Goal: Task Accomplishment & Management: Complete application form

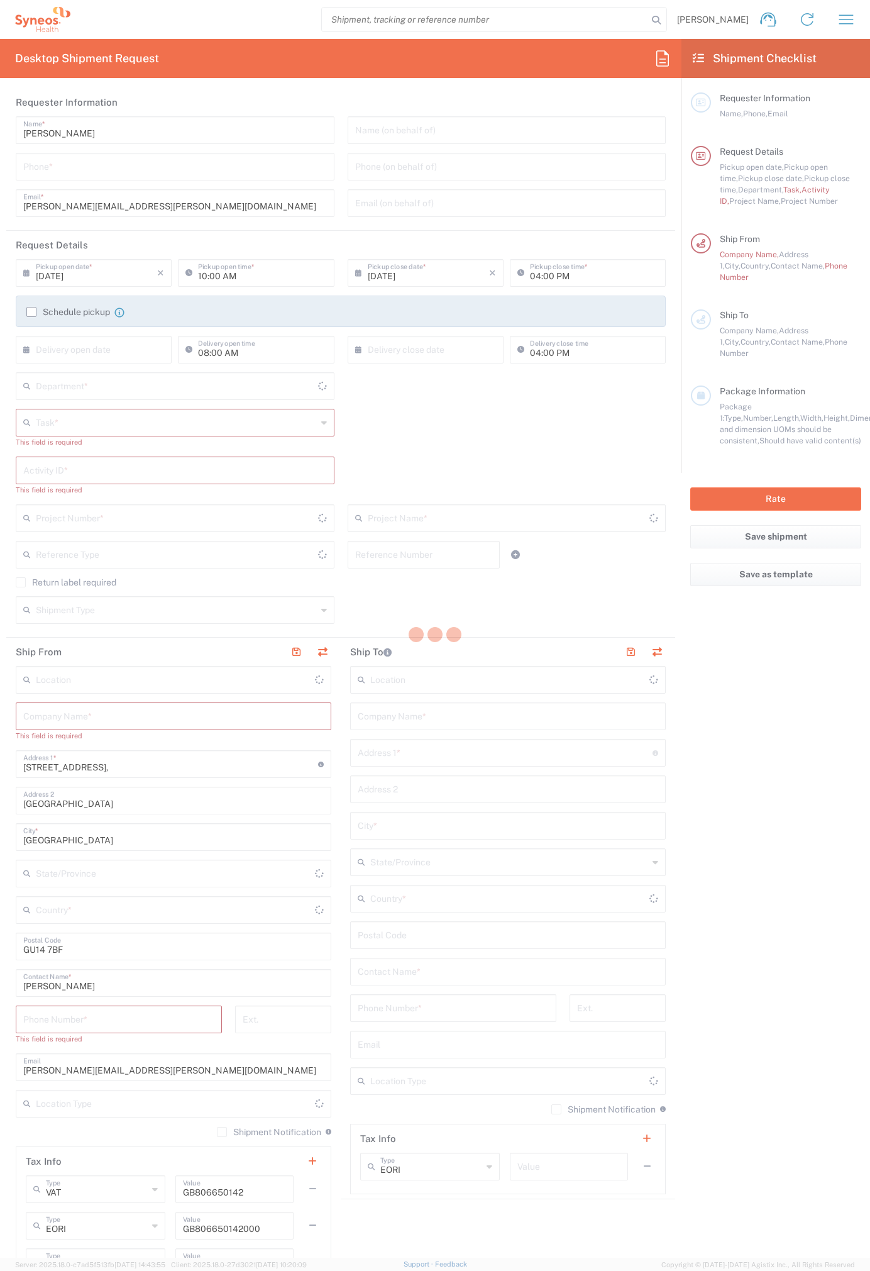
type input "[GEOGRAPHIC_DATA]"
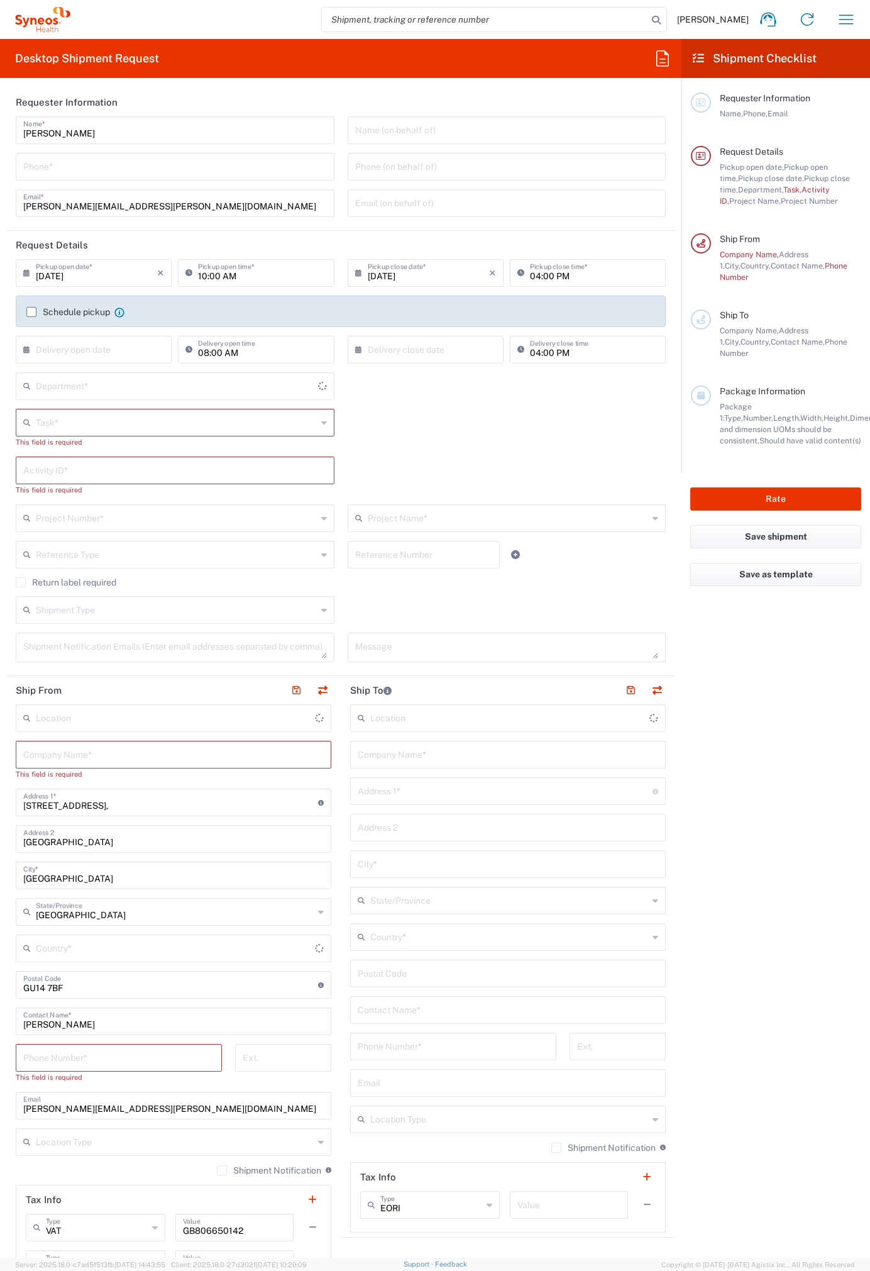
type input "4510"
type input "United Kingdom"
type input "Syneos Health UK Limited"
click at [664, 60] on icon at bounding box center [663, 58] width 20 height 20
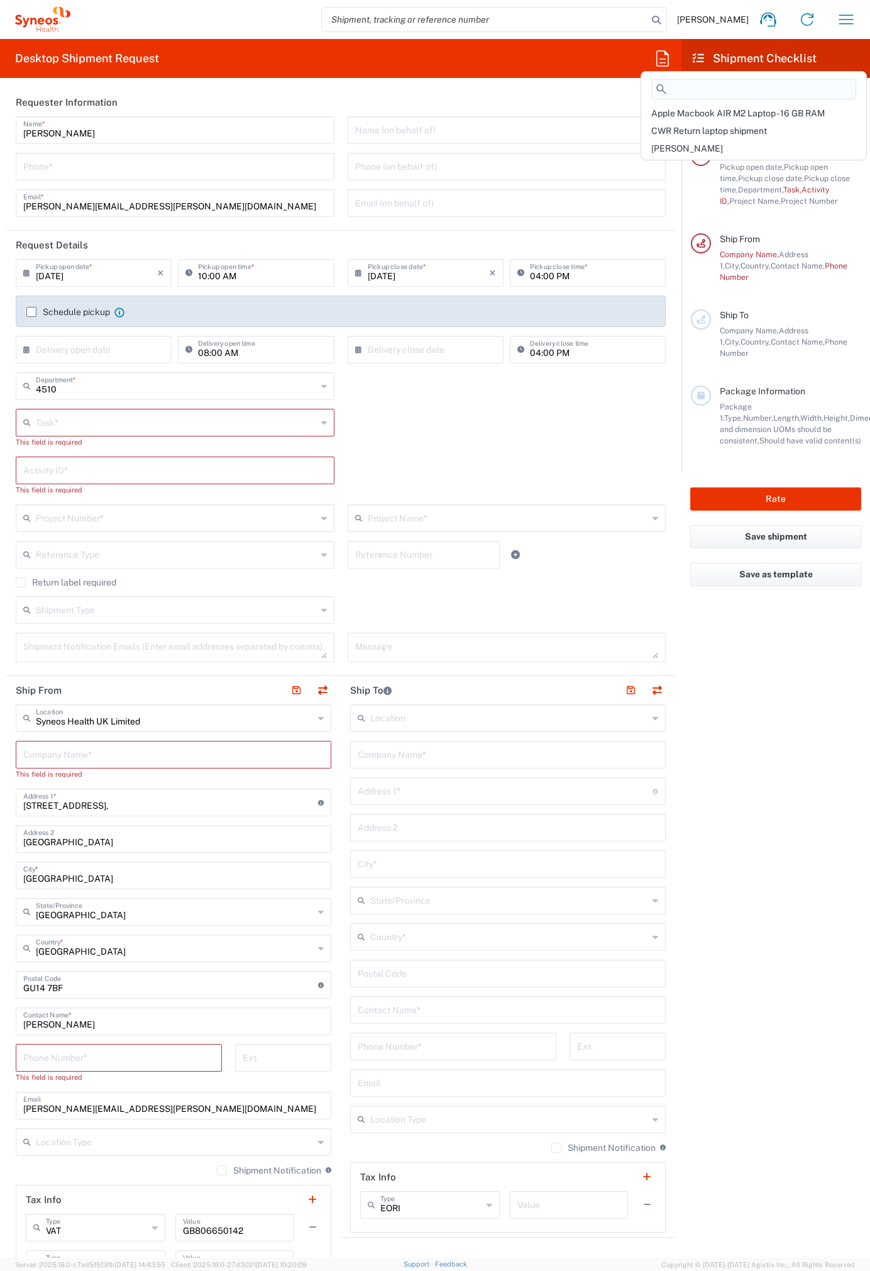
click at [720, 89] on input at bounding box center [753, 89] width 205 height 20
click at [665, 145] on span "Ross" at bounding box center [687, 148] width 72 height 10
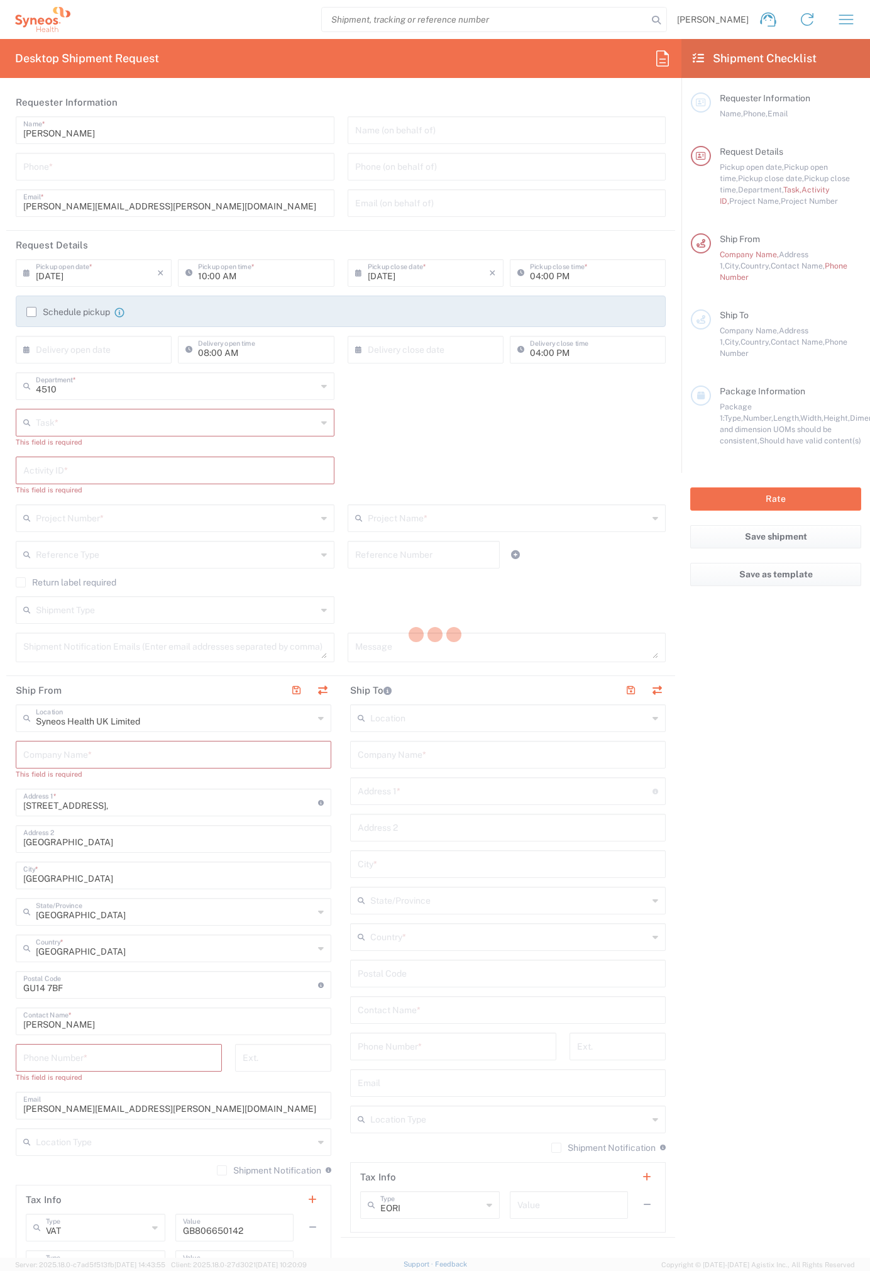
type input "07812176749"
type input "12:00 PM"
type input "Break/Fix"
type input "."
type input "2017 4510-IT Operations"
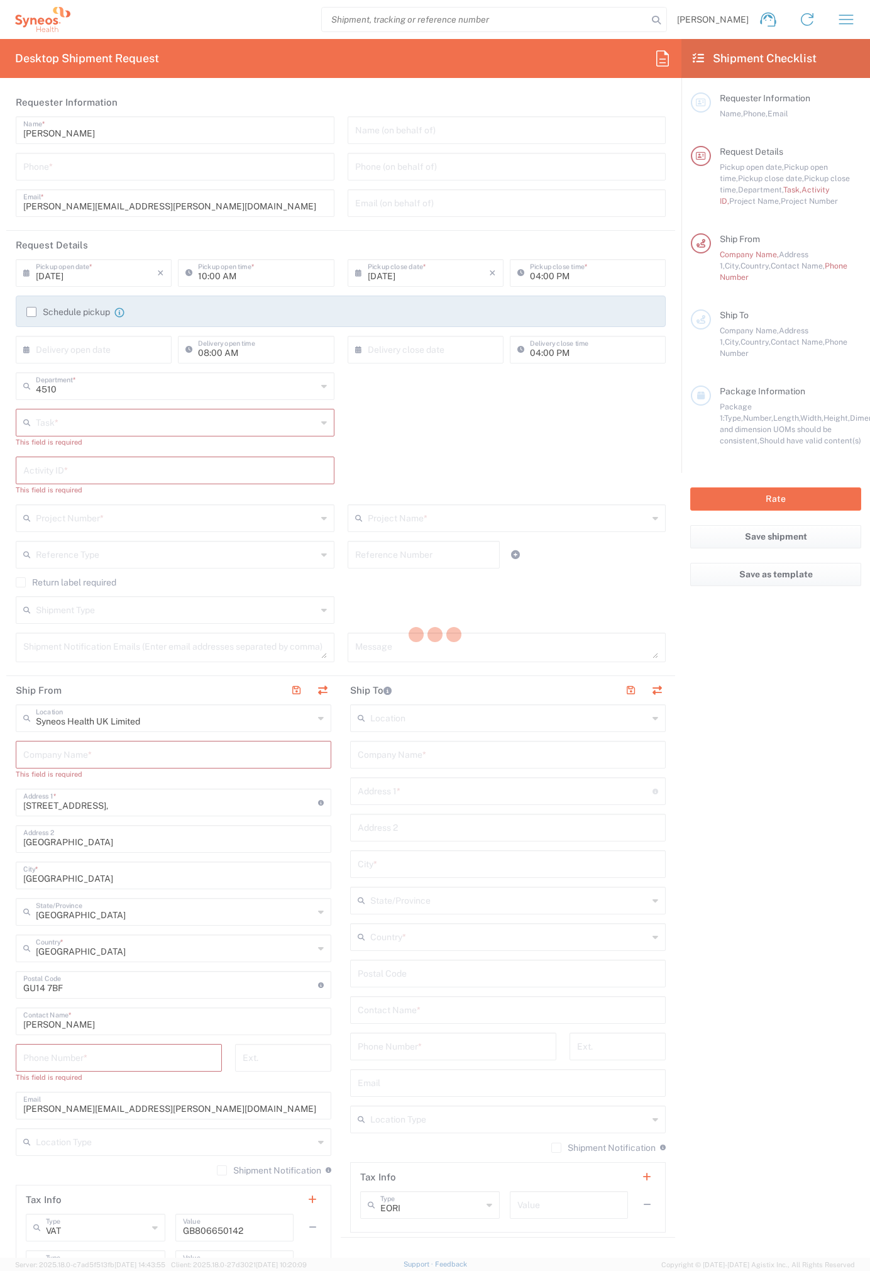
type input "Project"
type input "2017.4510_IT_CAPEX"
type input "Syneos Health"
type input "54 Longwater Road"
type input "Bracknell"
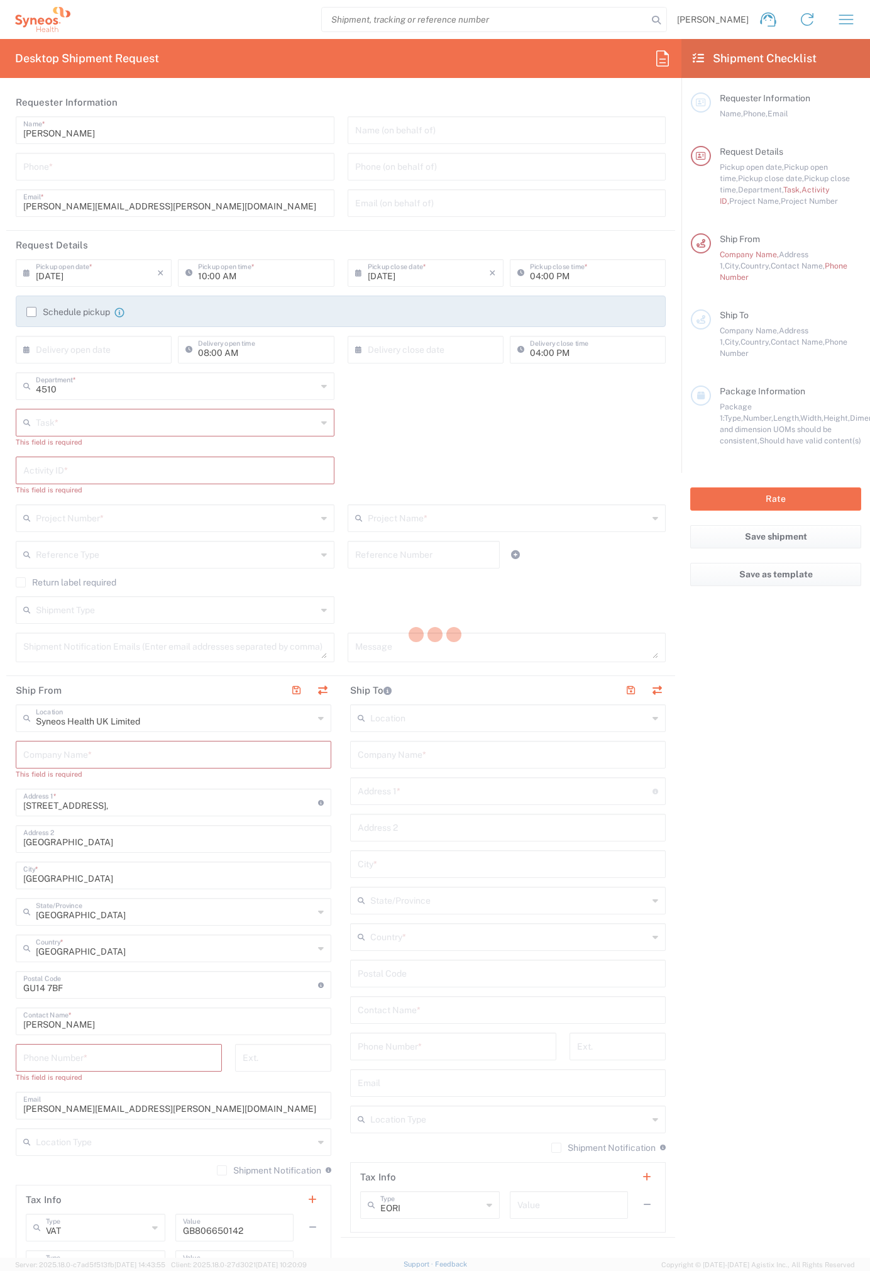
type input "RG12 7NU"
type input "07812176749"
type input "Residential/Home"
type input "Syneos Health"
type input "7 Southside Close"
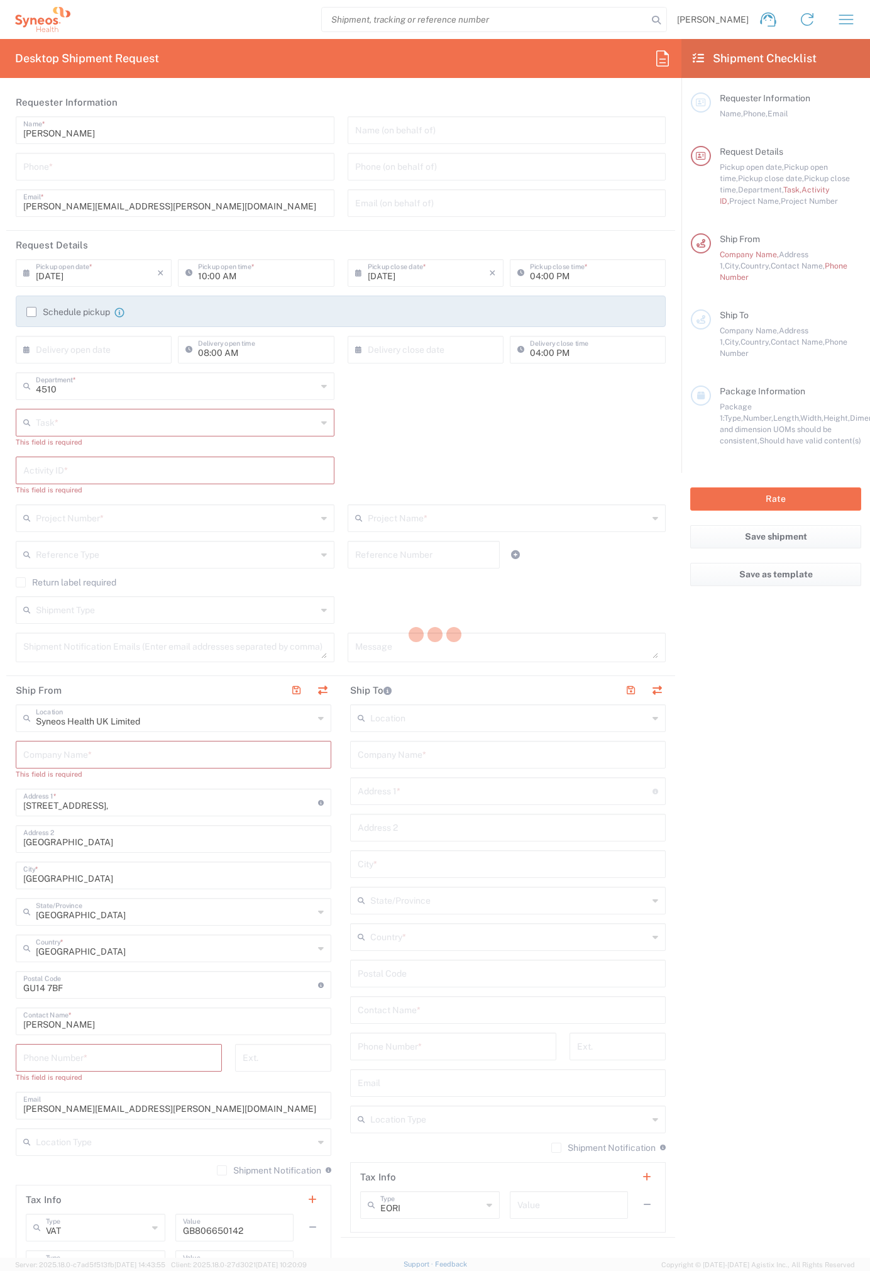
type input "Uxbridge"
type input "United Kingdom"
type input "UB10 9PR"
type input "Kelly Mendonca"
type input "07971261187"
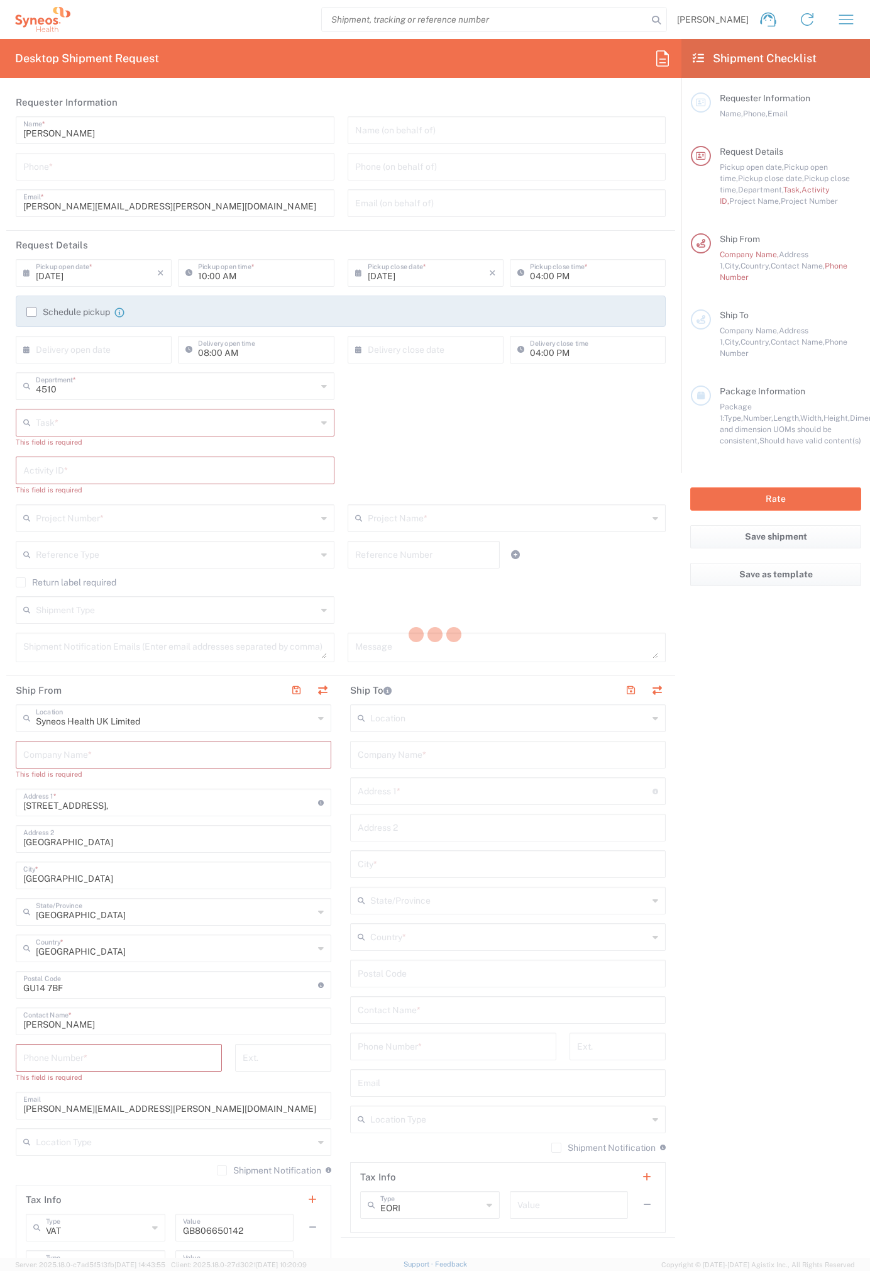
type input "kelly.mendonca@syneoshealth.com"
type input "Residential/Home"
type input "Adult Signature Required"
type input "Sender/Shipper"
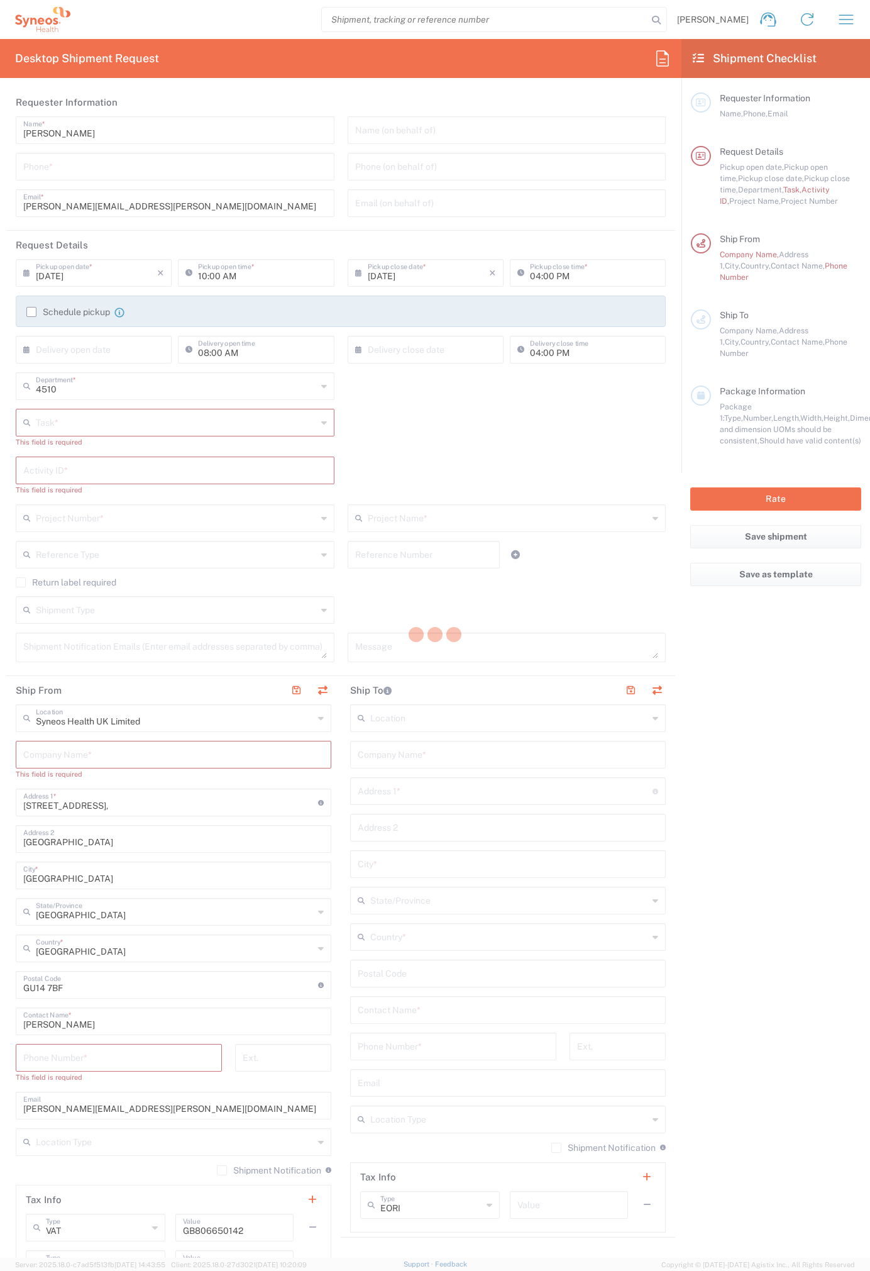
type textarea "ross.farr@syneoshealth.com"
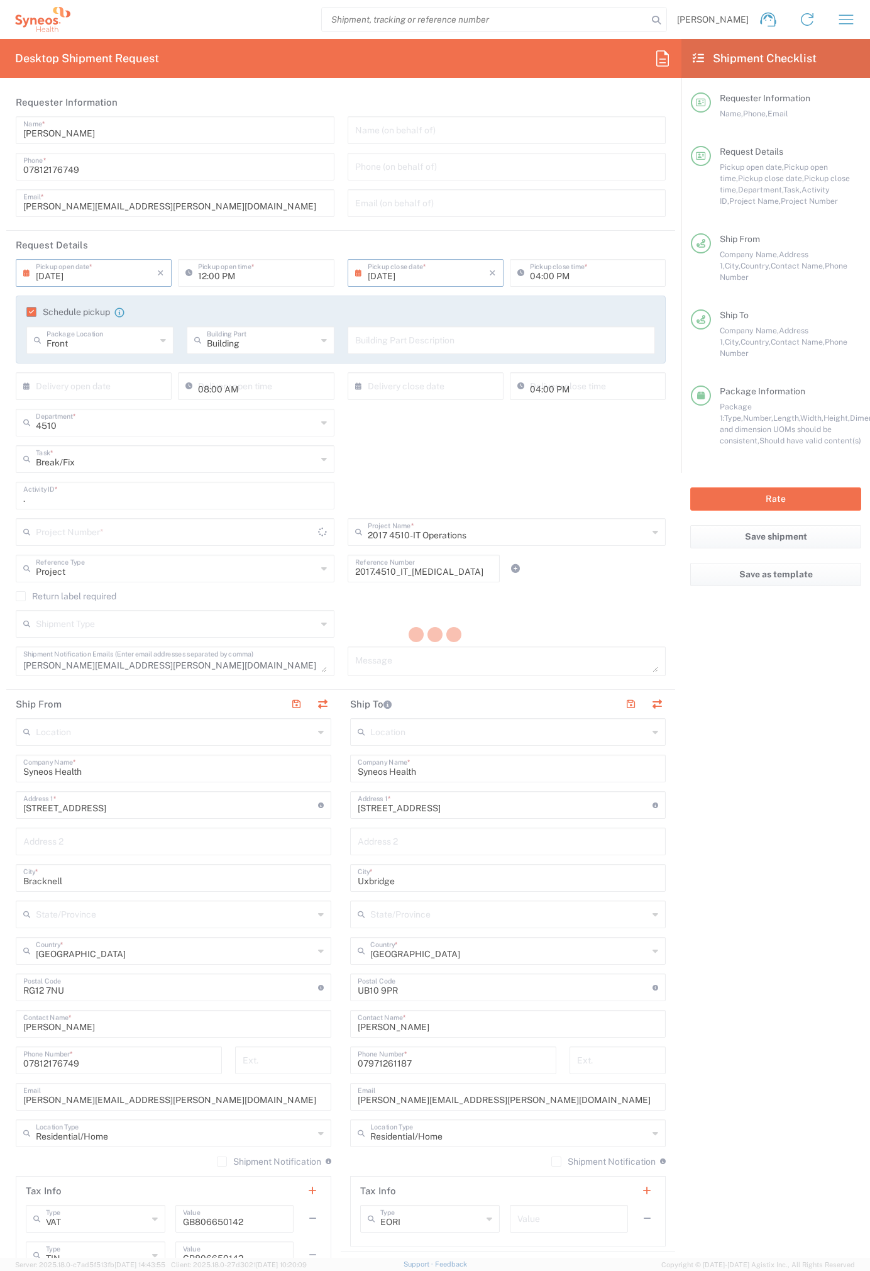
type input "2017.4510_IT_CAPEX"
type input "Medium Box"
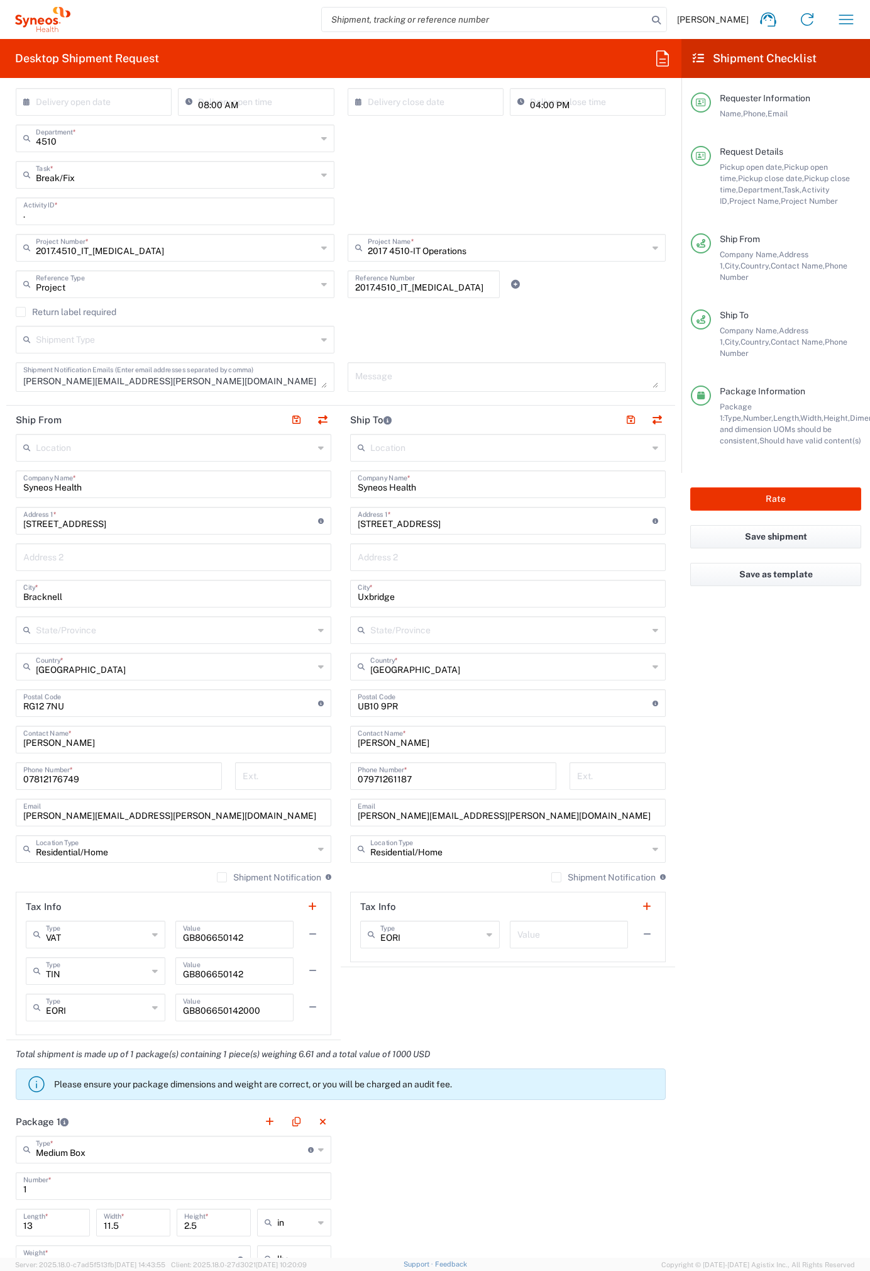
scroll to position [285, 0]
drag, startPoint x: 448, startPoint y: 524, endPoint x: 307, endPoint y: 525, distance: 140.8
click at [307, 525] on div "Ship From Location Addison Whitney LLC-Morrisvile NC US Barcelona-Syneos Health…" at bounding box center [340, 722] width 669 height 634
paste input "175 Delfordd, Rhos"
type input "175 Delfordd, Rhos"
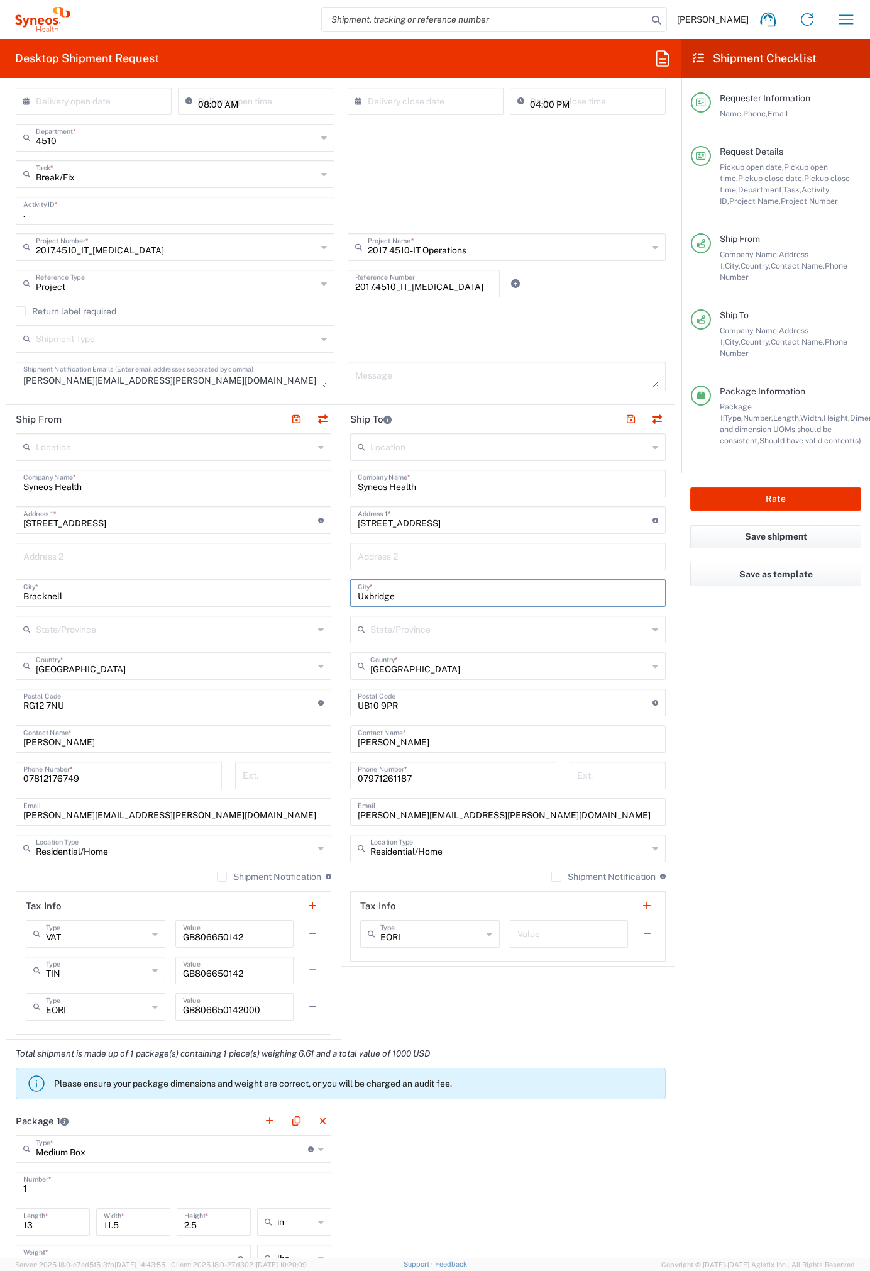
drag, startPoint x: 417, startPoint y: 597, endPoint x: 275, endPoint y: 595, distance: 142.1
click at [275, 595] on div "Ship From Location Addison Whitney LLC-Morrisvile NC US Barcelona-Syneos Health…" at bounding box center [340, 722] width 669 height 634
paste input "Swansea"
type input "Swansea"
drag, startPoint x: 400, startPoint y: 704, endPoint x: 332, endPoint y: 704, distance: 68.5
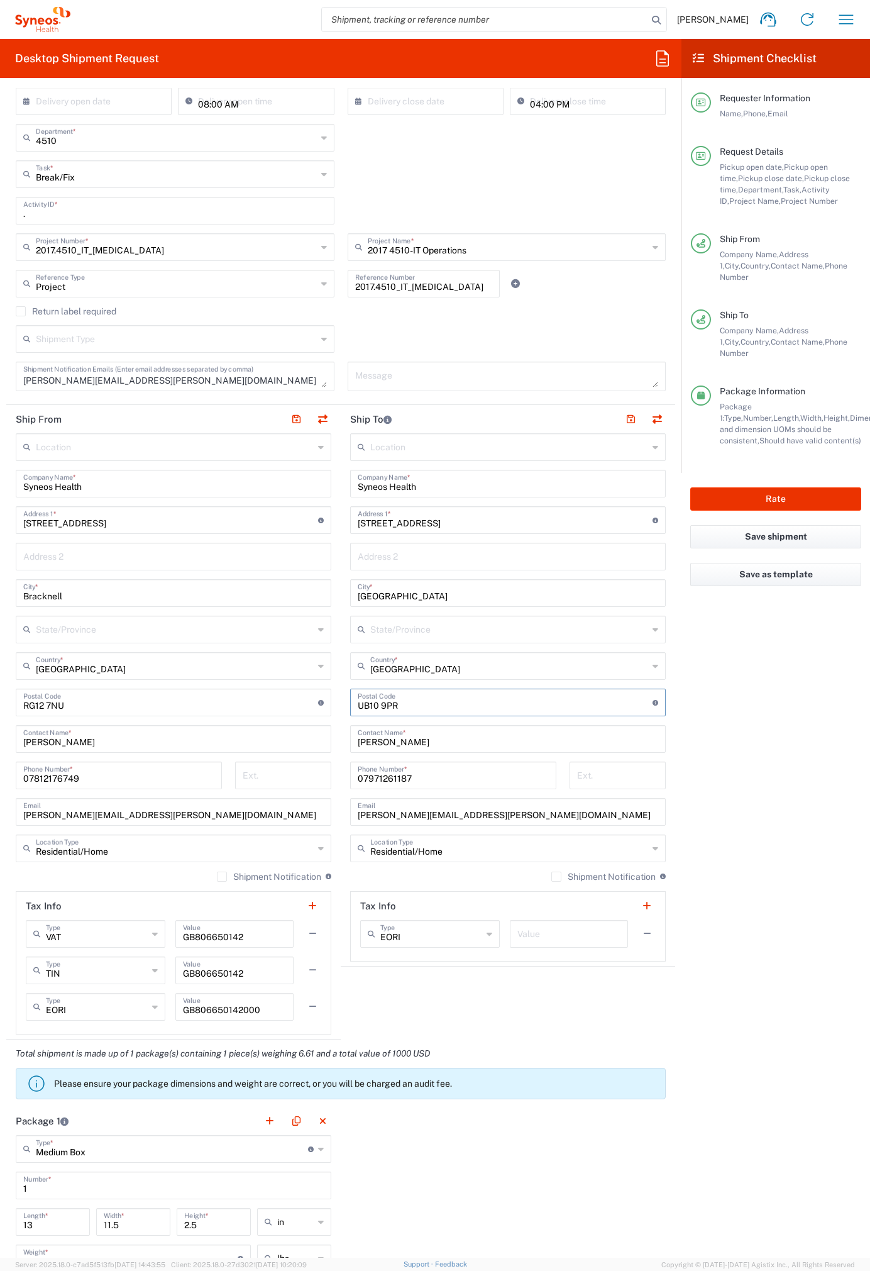
click at [333, 704] on div "Ship From Location Addison Whitney LLC-Morrisvile NC US Barcelona-Syneos Health…" at bounding box center [340, 722] width 669 height 634
paste input "SA8 3EN"
type input "SA8 3EN"
drag, startPoint x: 434, startPoint y: 743, endPoint x: 349, endPoint y: 739, distance: 85.0
click at [350, 739] on div "Kelly Mendonca Contact Name *" at bounding box center [508, 739] width 316 height 28
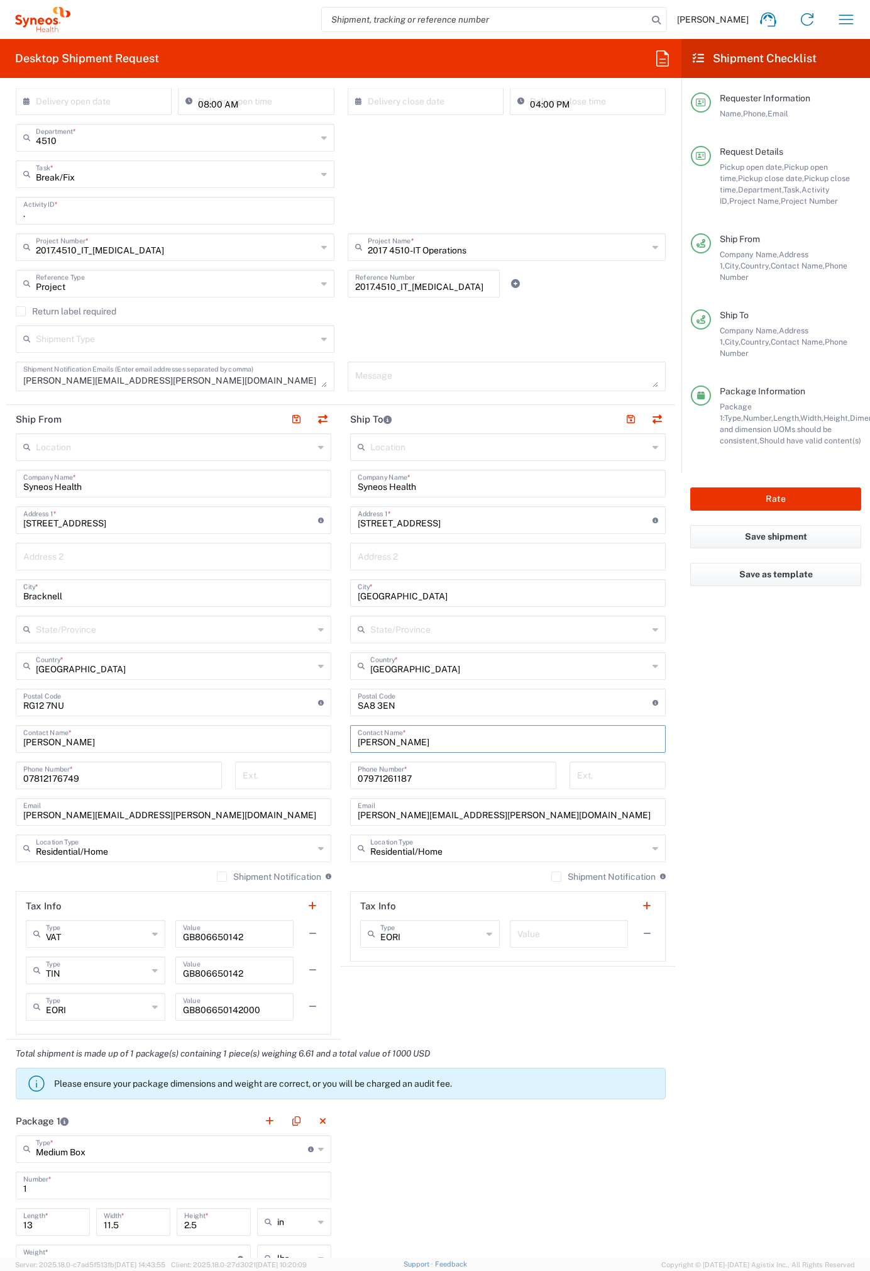
type input "Dan Carne"
drag, startPoint x: 435, startPoint y: 780, endPoint x: 320, endPoint y: 777, distance: 115.1
click at [320, 777] on div "Ship From Location Addison Whitney LLC-Morrisvile NC US Barcelona-Syneos Health…" at bounding box center [340, 722] width 669 height 634
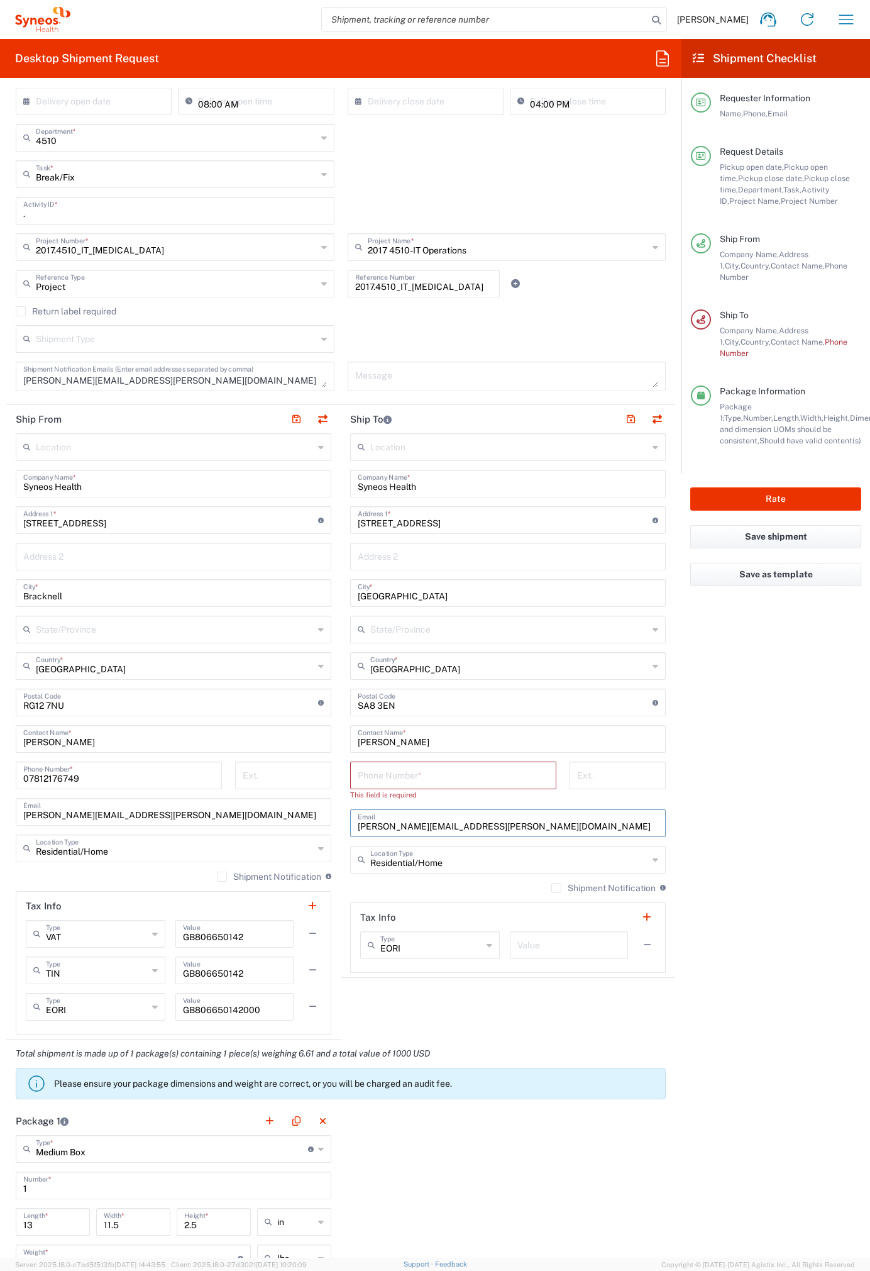
drag, startPoint x: 487, startPoint y: 824, endPoint x: 318, endPoint y: 818, distance: 169.2
click at [318, 818] on div "Ship From Location Addison Whitney LLC-Morrisvile NC US Barcelona-Syneos Health…" at bounding box center [340, 722] width 669 height 634
paste input "danielle.carne"
type input "danielle.carne@syneoshealth.com"
click at [488, 769] on input "tel" at bounding box center [453, 774] width 191 height 22
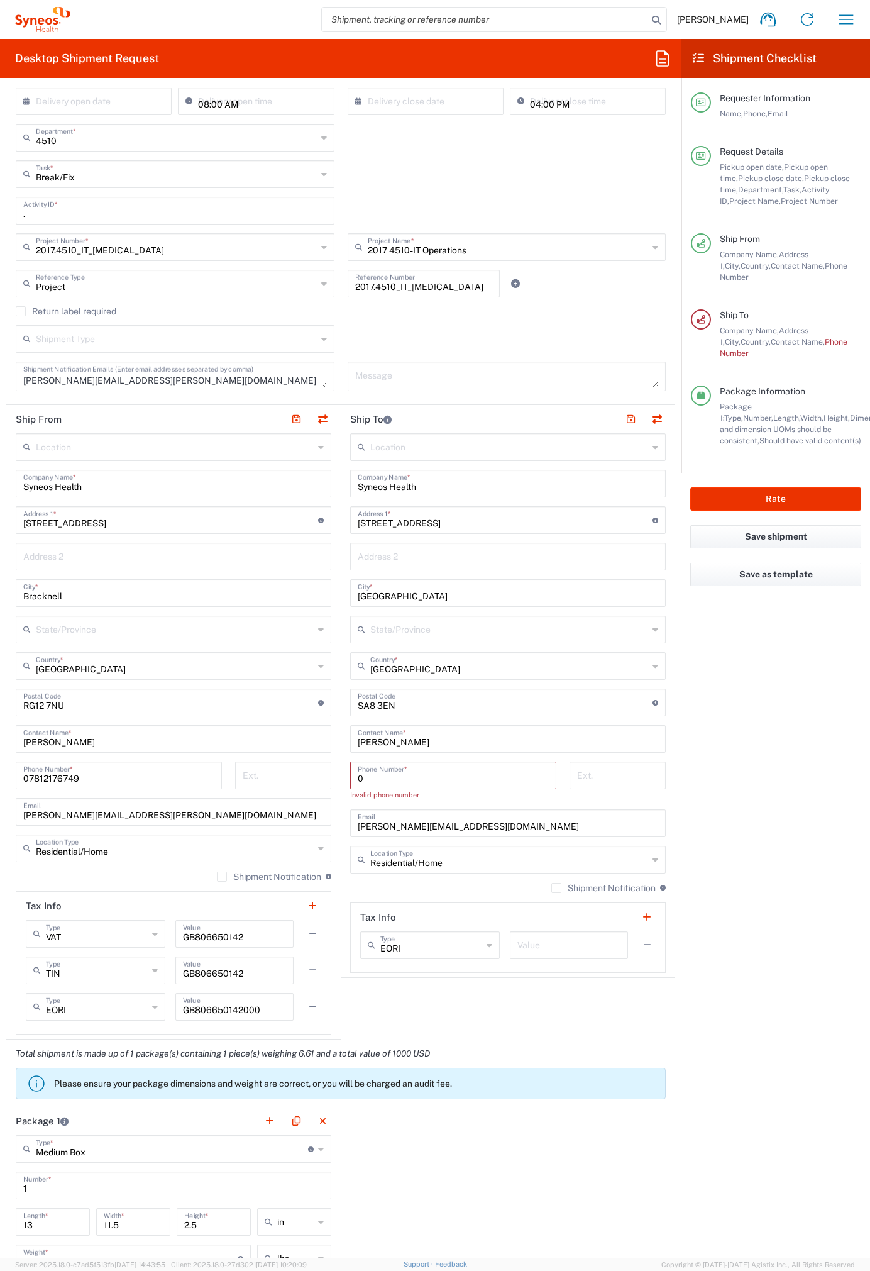
click at [636, 768] on input "tel" at bounding box center [617, 774] width 81 height 22
drag, startPoint x: 456, startPoint y: 781, endPoint x: 396, endPoint y: 777, distance: 60.5
click at [450, 780] on input "0" at bounding box center [453, 774] width 191 height 22
drag, startPoint x: 370, startPoint y: 776, endPoint x: 333, endPoint y: 776, distance: 37.7
click at [334, 776] on div "Ship From Location Addison Whitney LLC-Morrisvile NC US Barcelona-Syneos Health…" at bounding box center [340, 722] width 669 height 634
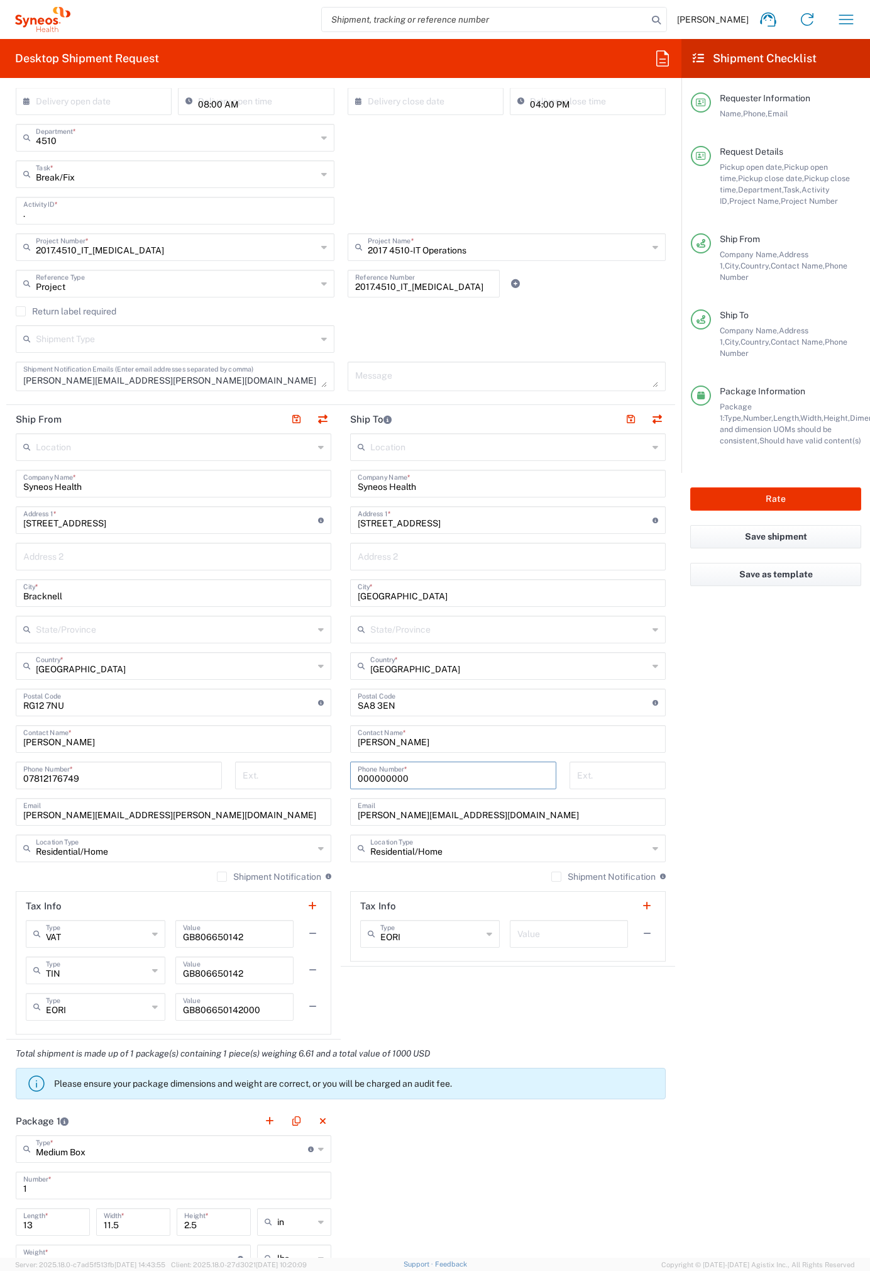
type input "000000000"
click at [606, 778] on input "tel" at bounding box center [617, 774] width 81 height 22
click at [759, 487] on button "Rate" at bounding box center [775, 498] width 171 height 23
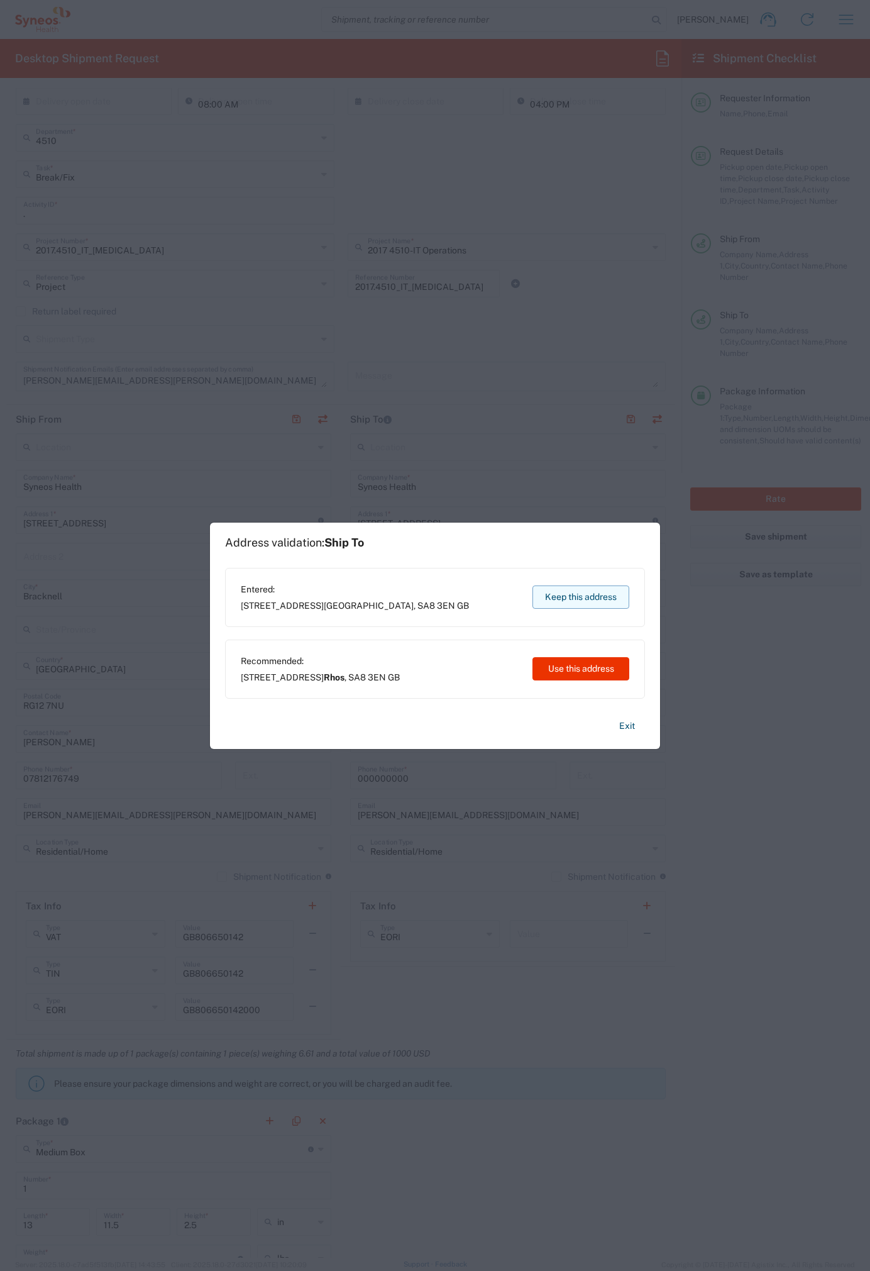
click at [582, 589] on button "Keep this address" at bounding box center [581, 596] width 97 height 23
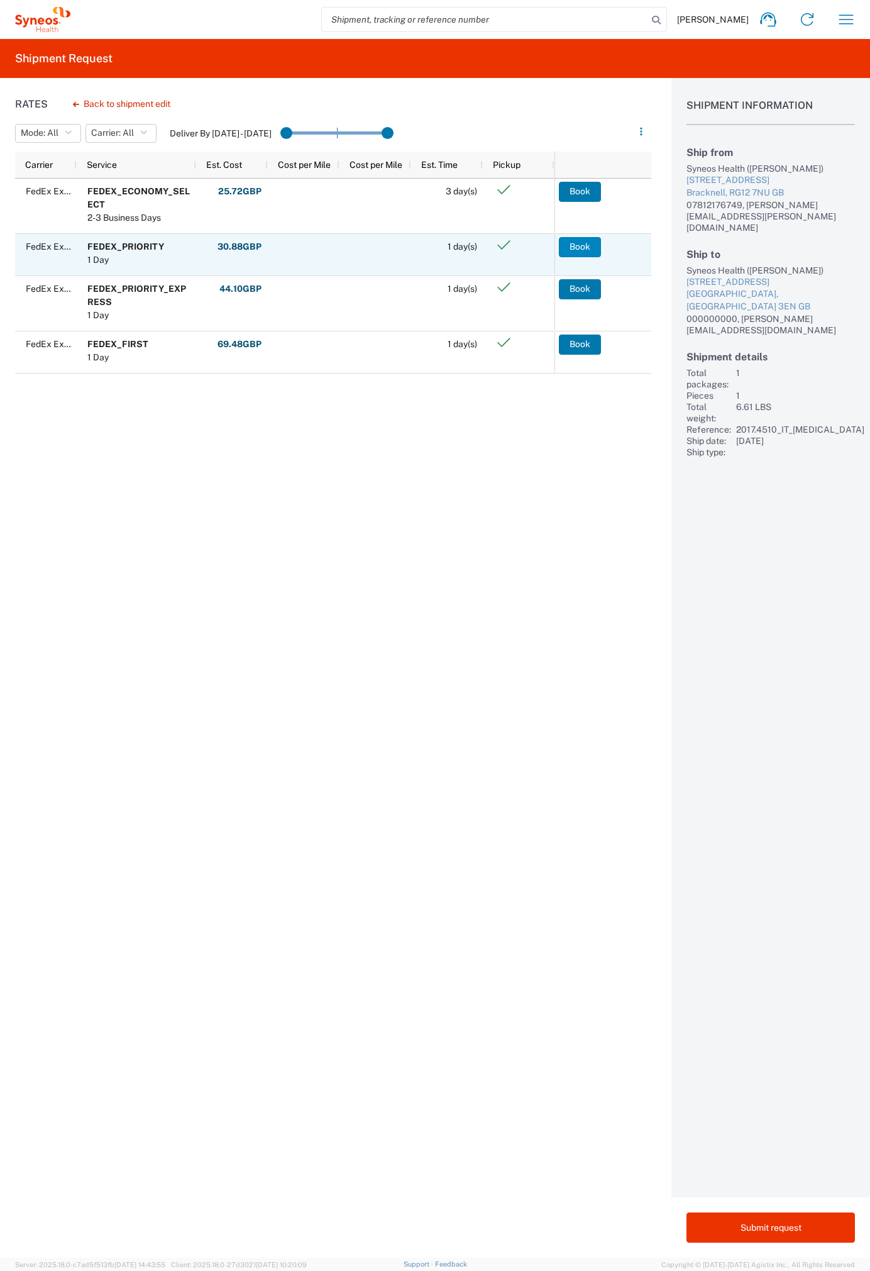
click at [577, 247] on button "Book" at bounding box center [580, 247] width 42 height 20
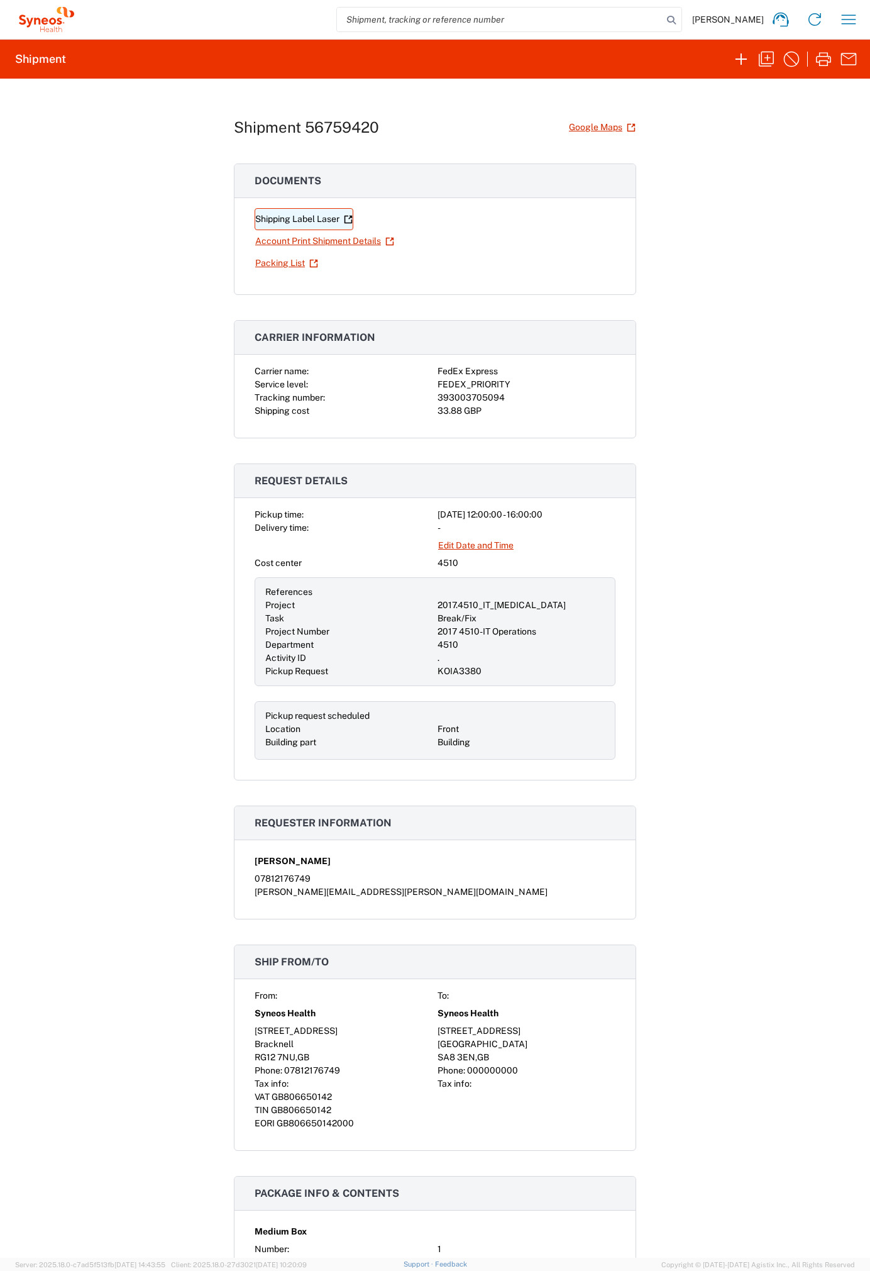
click at [299, 220] on link "Shipping Label Laser" at bounding box center [304, 219] width 99 height 22
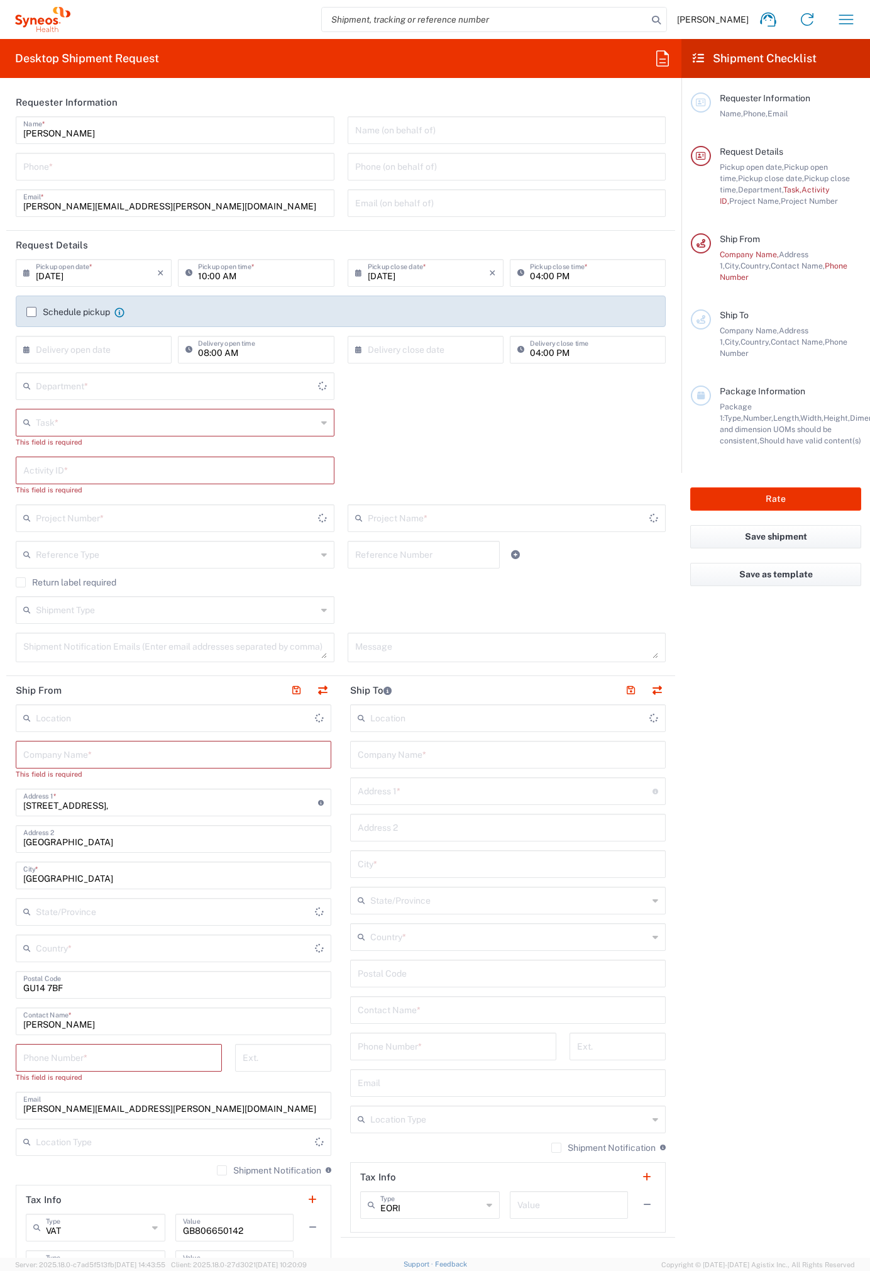
type input "[GEOGRAPHIC_DATA]"
type input "4510"
type input "[GEOGRAPHIC_DATA]"
type input "Syneos Health UK Limited"
click at [661, 53] on icon at bounding box center [663, 58] width 20 height 20
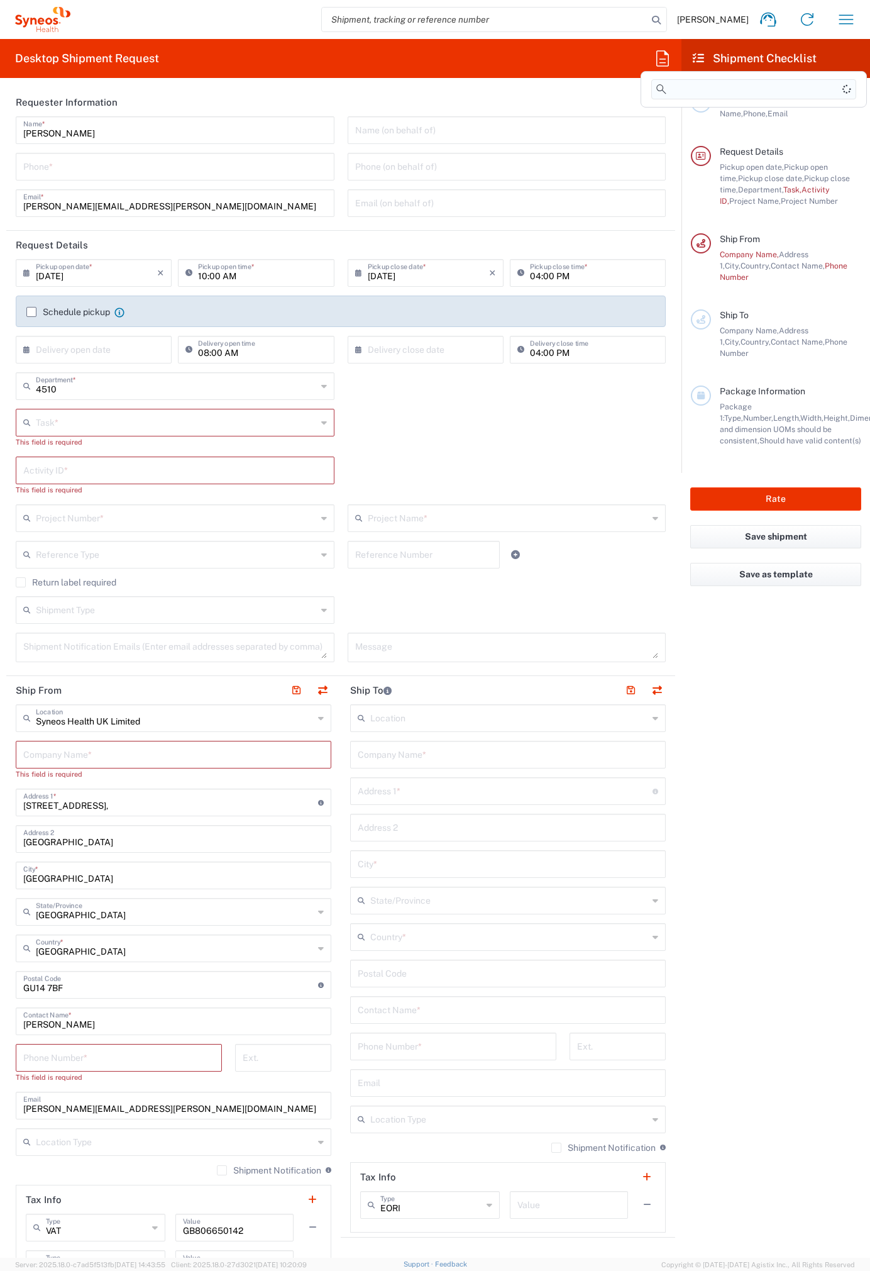
click at [675, 89] on input at bounding box center [753, 89] width 205 height 20
type input "Ross"
click at [667, 149] on span "Ross" at bounding box center [687, 148] width 72 height 10
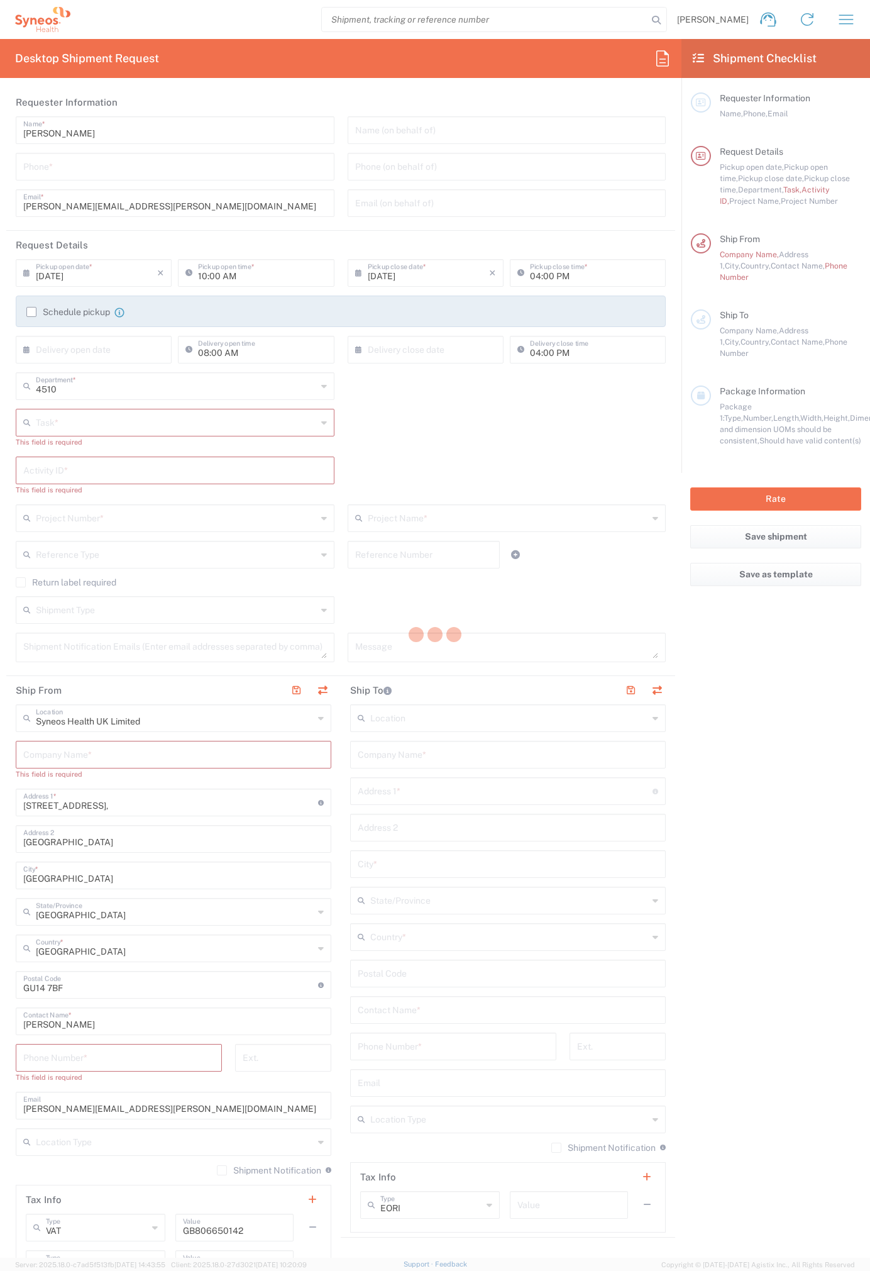
type input "07812176749"
type input "Break/Fix"
type input "."
type input "2017 4510-IT Operations"
type input "Project"
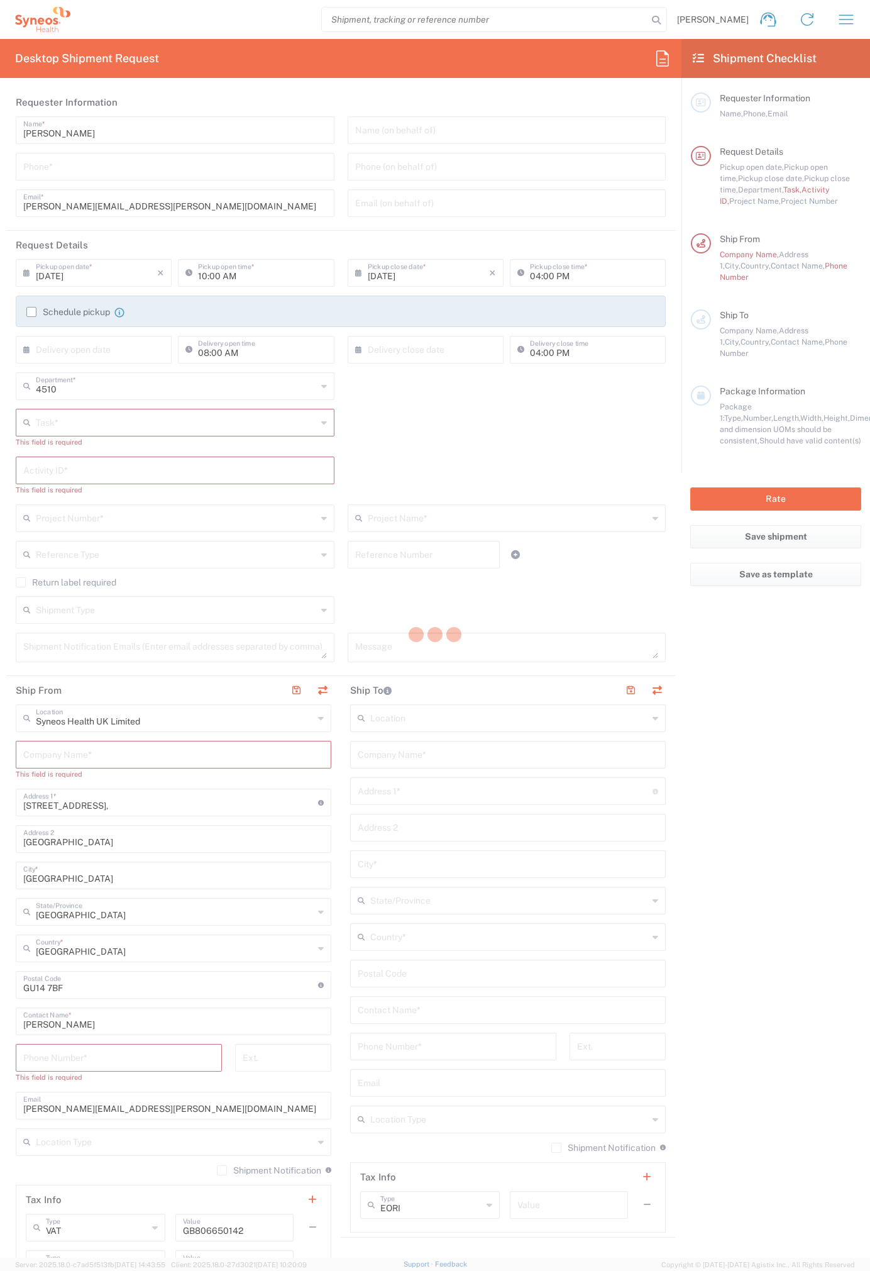
type input "2017.4510_IT_CAPEX"
type input "Syneos Health"
type input "54 Longwater Road"
type input "Bracknell"
type input "RG12 7NU"
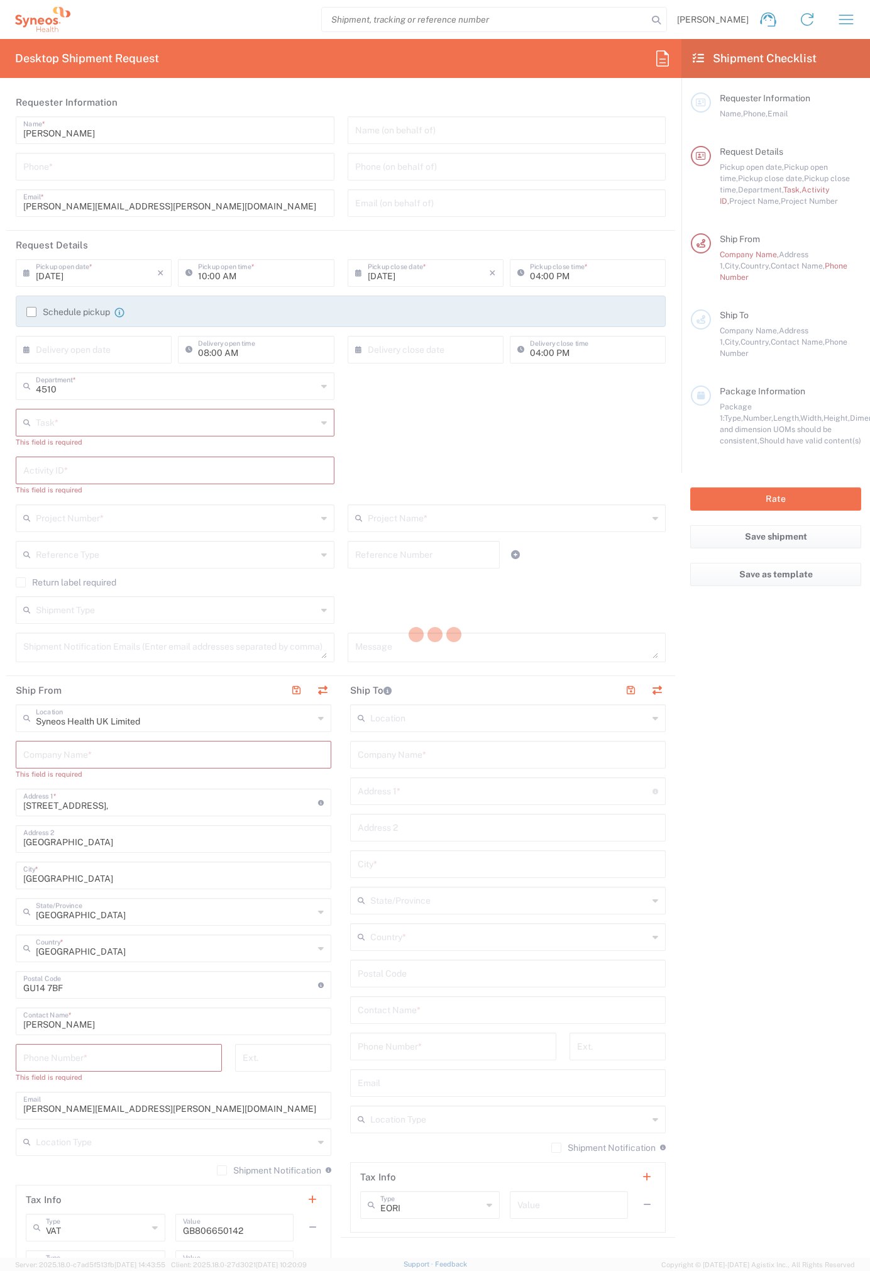
type input "07812176749"
type input "Residential/Home"
type input "Syneos Health"
type input "7 Southside Close"
type input "Uxbridge"
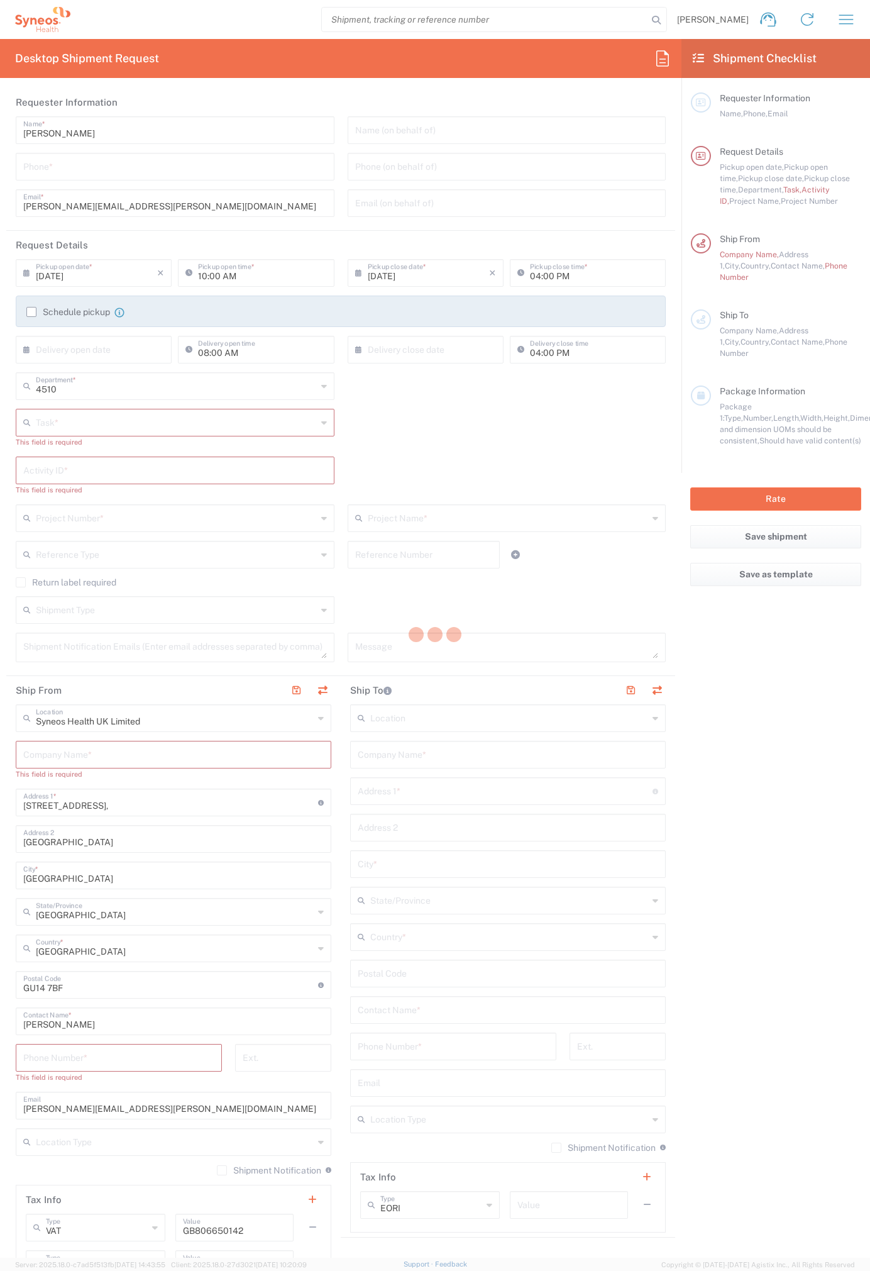
type input "United Kingdom"
type input "UB10 9PR"
type input "Kelly Mendonca"
type input "07971261187"
type input "kelly.mendonca@syneoshealth.com"
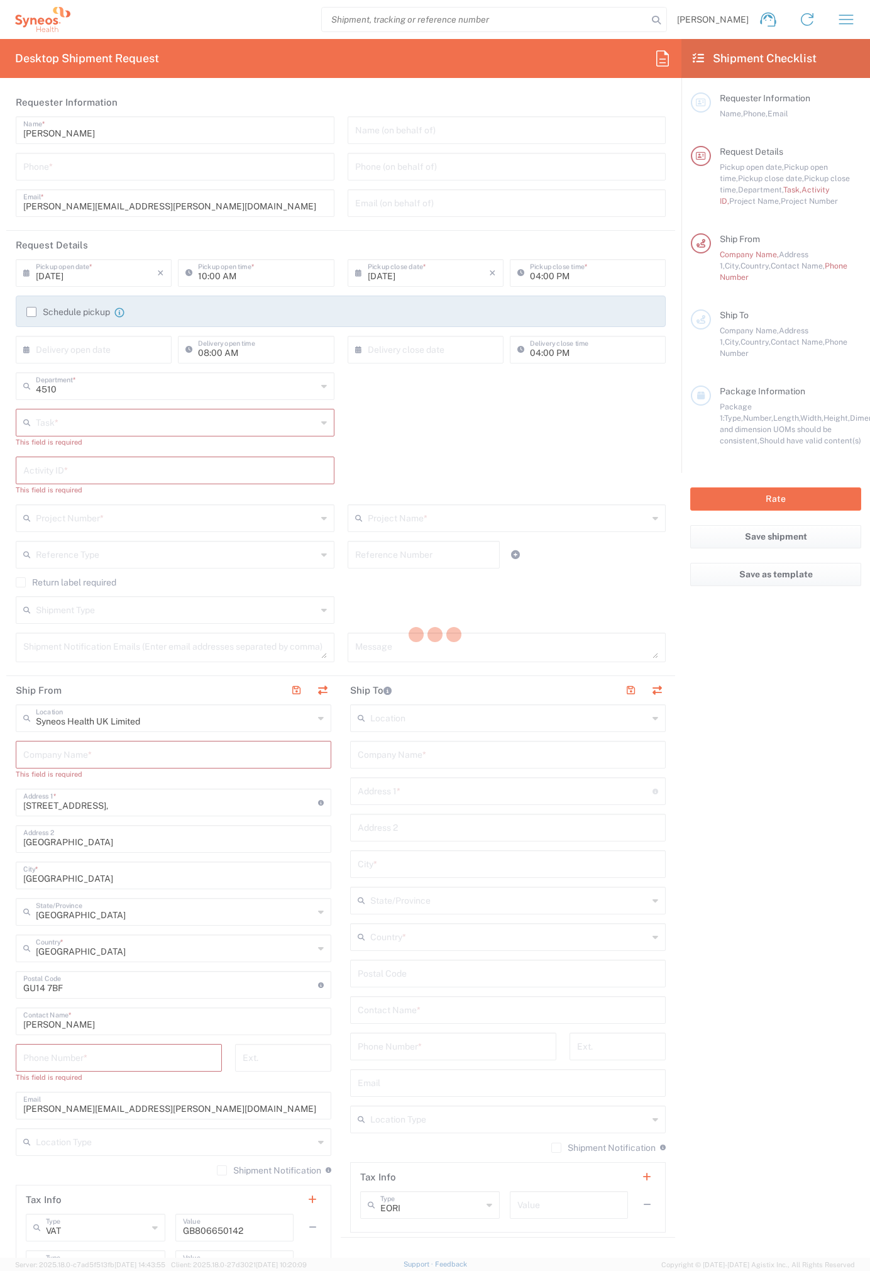
type input "Residential/Home"
type input "Adult Signature Required"
type input "Sender/Shipper"
type input "12:00 PM"
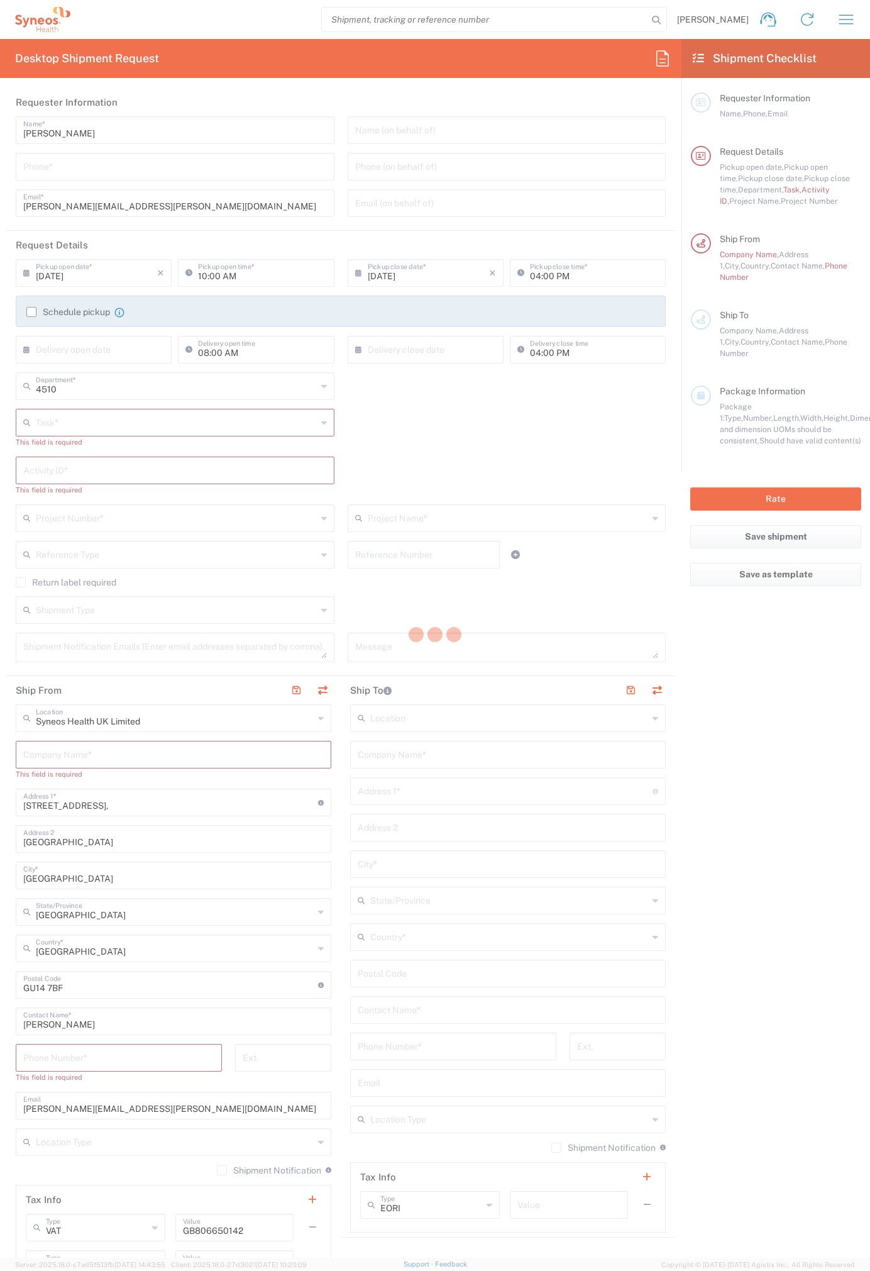
type textarea "ross.farr@syneoshealth.com"
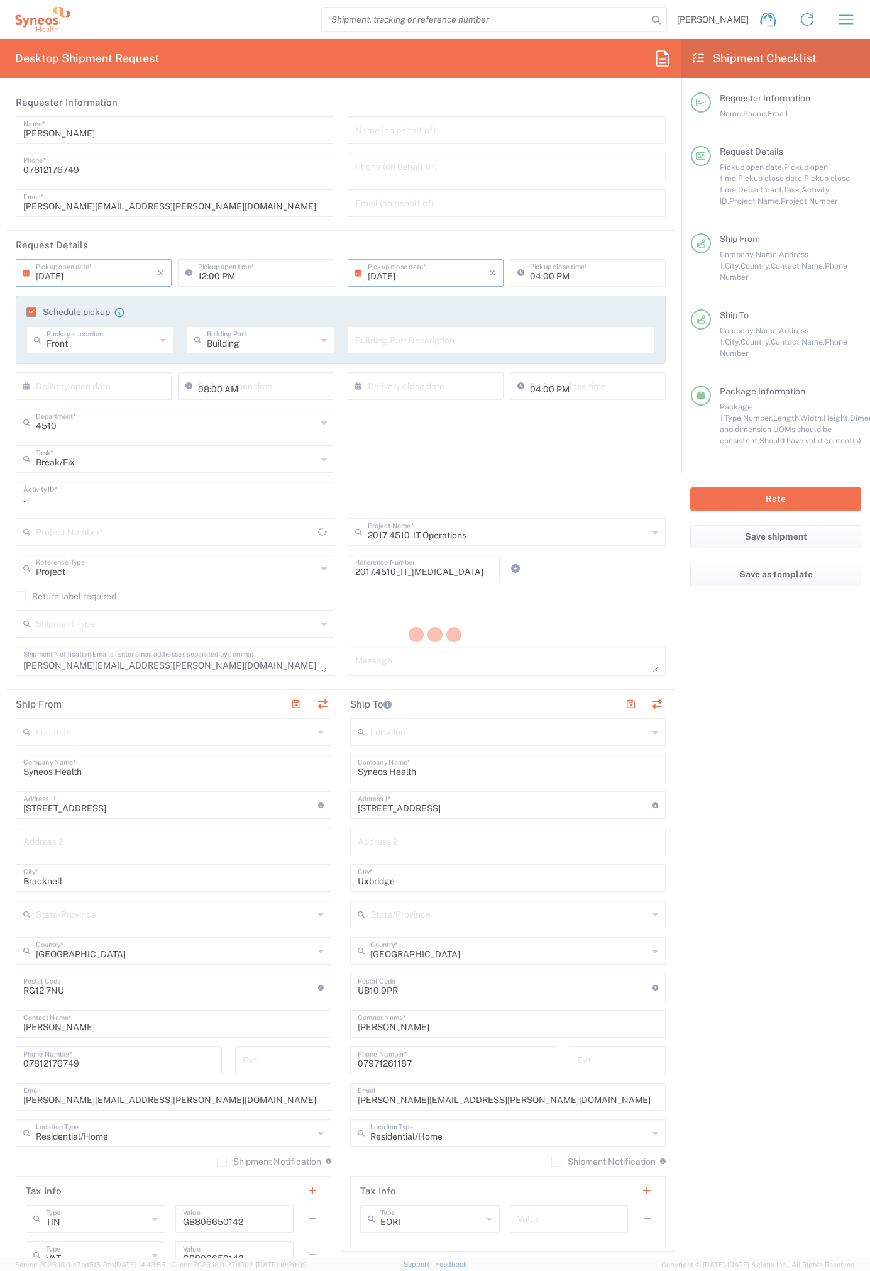
type input "2017.4510_IT_CAPEX"
type input "Medium Box"
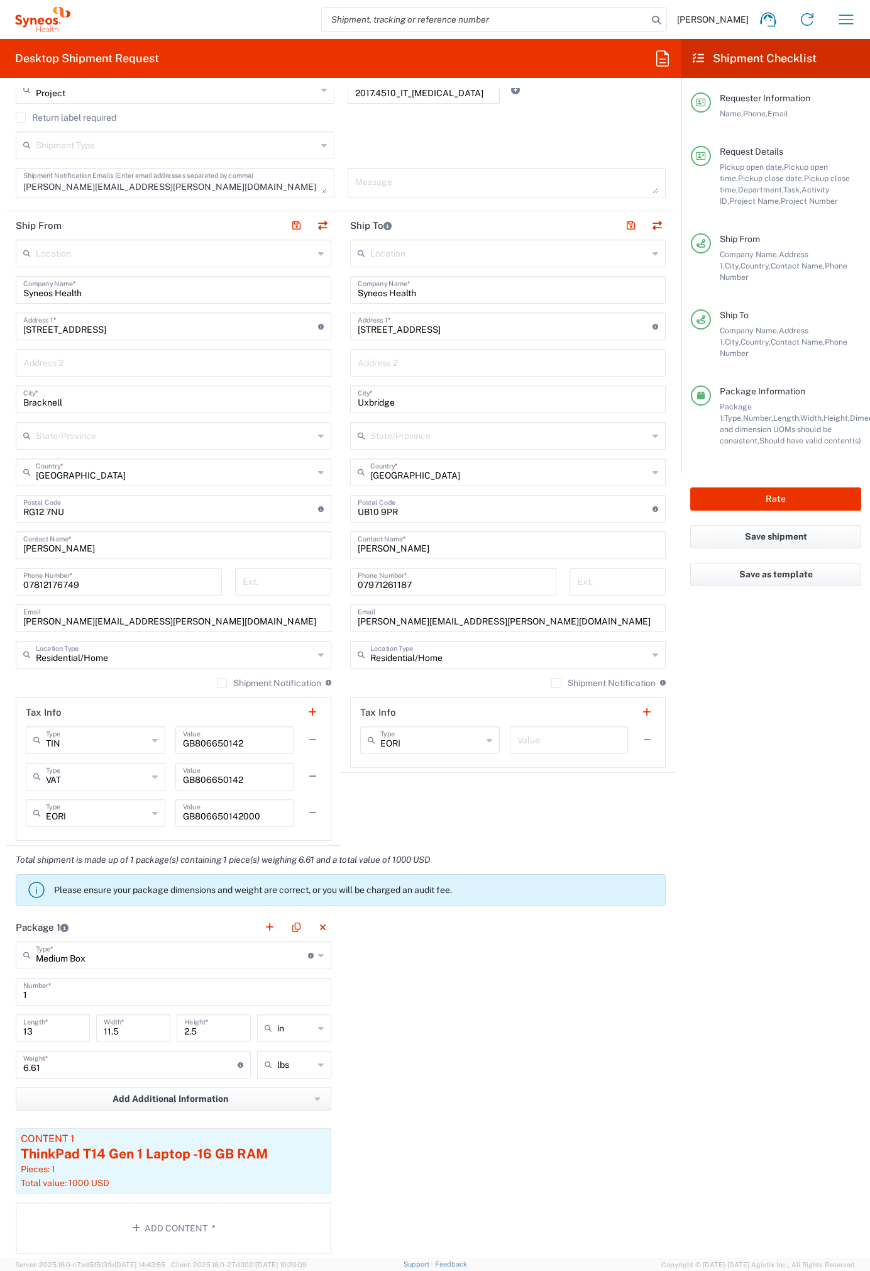
scroll to position [516, 0]
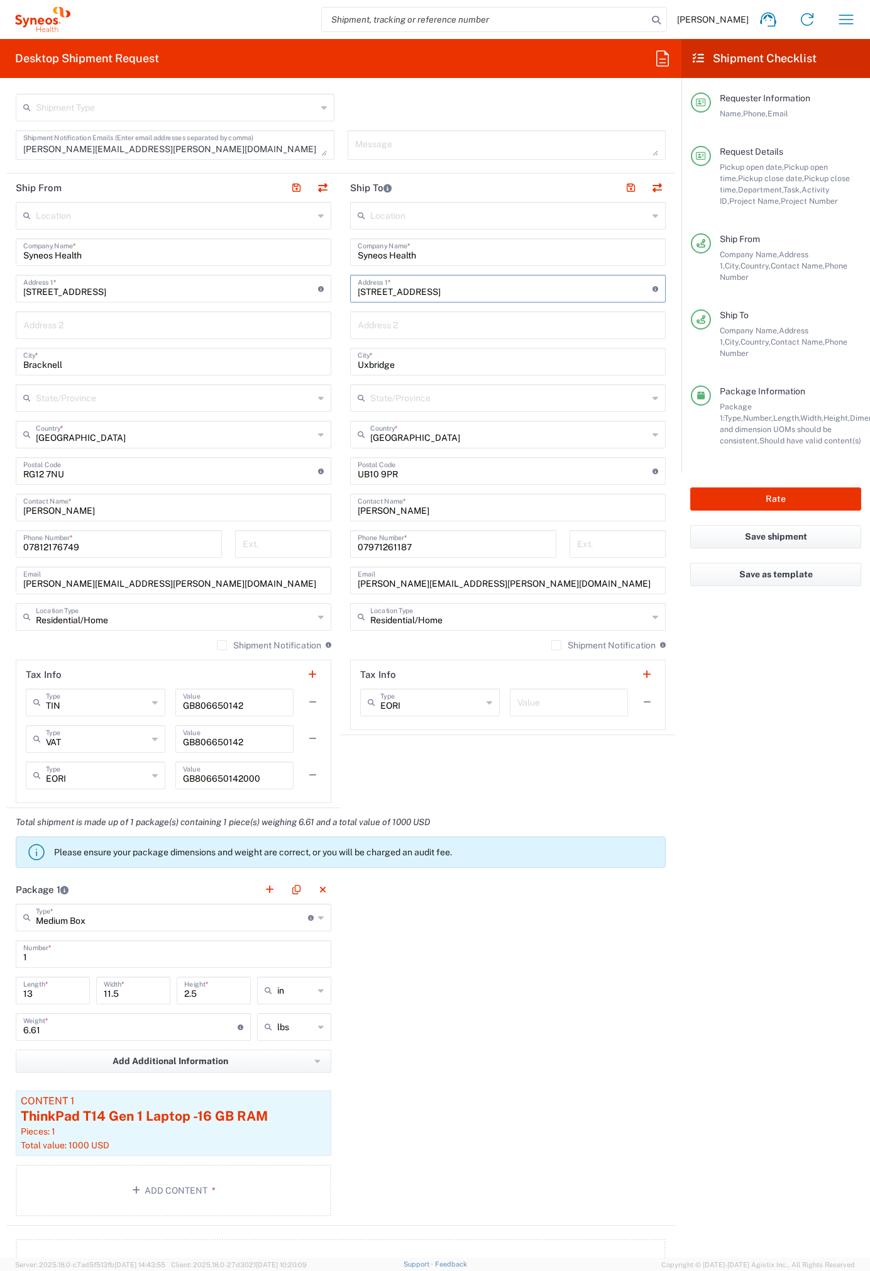
drag, startPoint x: 445, startPoint y: 296, endPoint x: 301, endPoint y: 293, distance: 144.6
click at [301, 293] on div "Ship From Location Addison Whitney LLC-Morrisvile NC US Barcelona-Syneos Health…" at bounding box center [340, 491] width 669 height 634
paste input "5 Skelwith"
type input "5 Skelwith Close"
drag, startPoint x: 399, startPoint y: 366, endPoint x: 309, endPoint y: 366, distance: 90.5
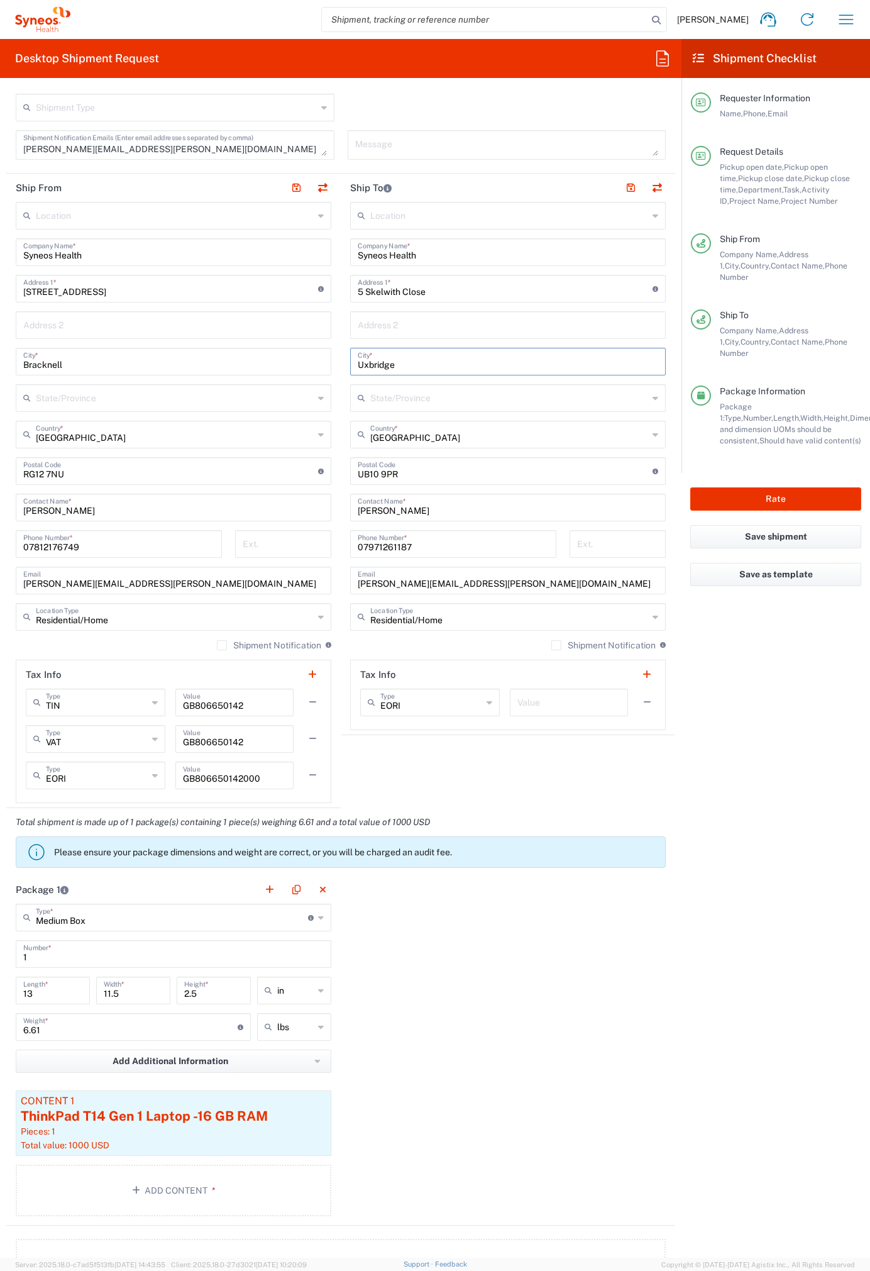
click at [309, 366] on div "Ship From Location Addison Whitney LLC-Morrisvile NC US Barcelona-Syneos Health…" at bounding box center [340, 491] width 669 height 634
paste input "West Bridgford"
drag, startPoint x: 422, startPoint y: 365, endPoint x: 318, endPoint y: 362, distance: 104.4
click at [318, 362] on div "Ship From Location Addison Whitney LLC-Morrisvile NC US Barcelona-Syneos Health…" at bounding box center [340, 491] width 669 height 634
paste input "Nottingham"
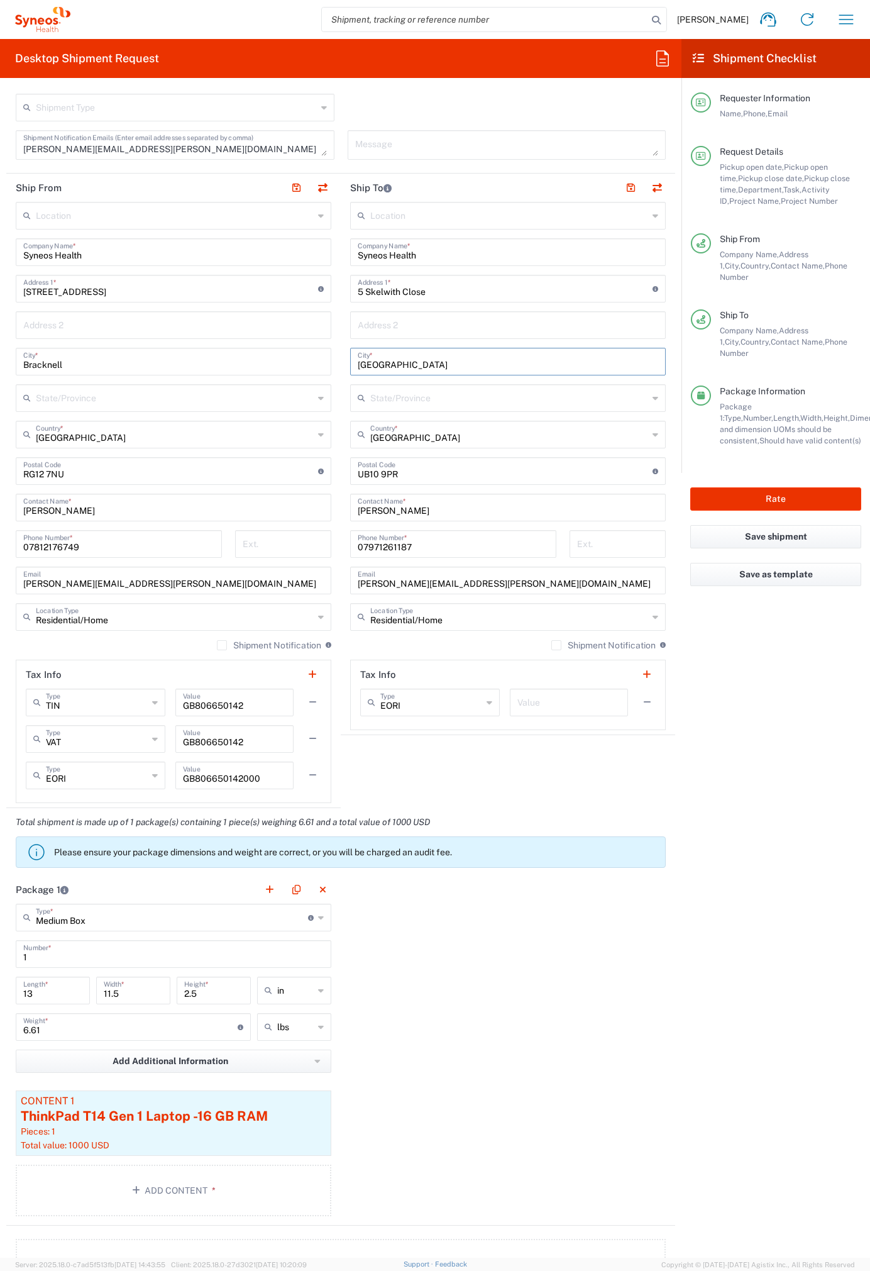
type input "Nottingham"
click at [383, 322] on input "text" at bounding box center [508, 324] width 301 height 22
paste input "West Bridgford"
type input "West Bridgford"
drag, startPoint x: 406, startPoint y: 472, endPoint x: 316, endPoint y: 472, distance: 89.3
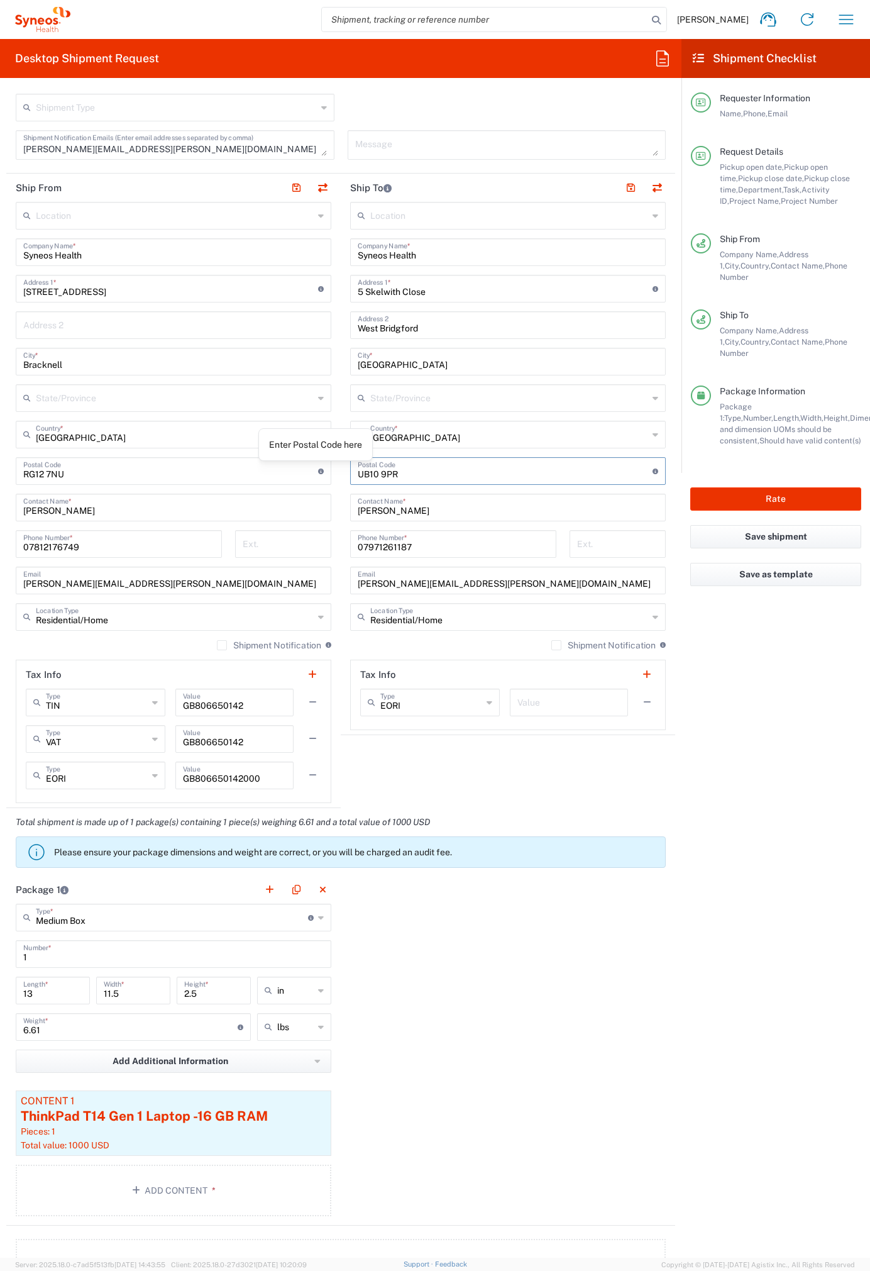
click at [316, 472] on div "Ship From Location Addison Whitney LLC-Morrisvile NC US Barcelona-Syneos Health…" at bounding box center [340, 491] width 669 height 634
paste input "NG2 6SH"
type input "NG2 6SH"
click at [449, 516] on input "Kelly Mendonca" at bounding box center [508, 506] width 301 height 22
drag, startPoint x: 439, startPoint y: 513, endPoint x: 301, endPoint y: 503, distance: 138.7
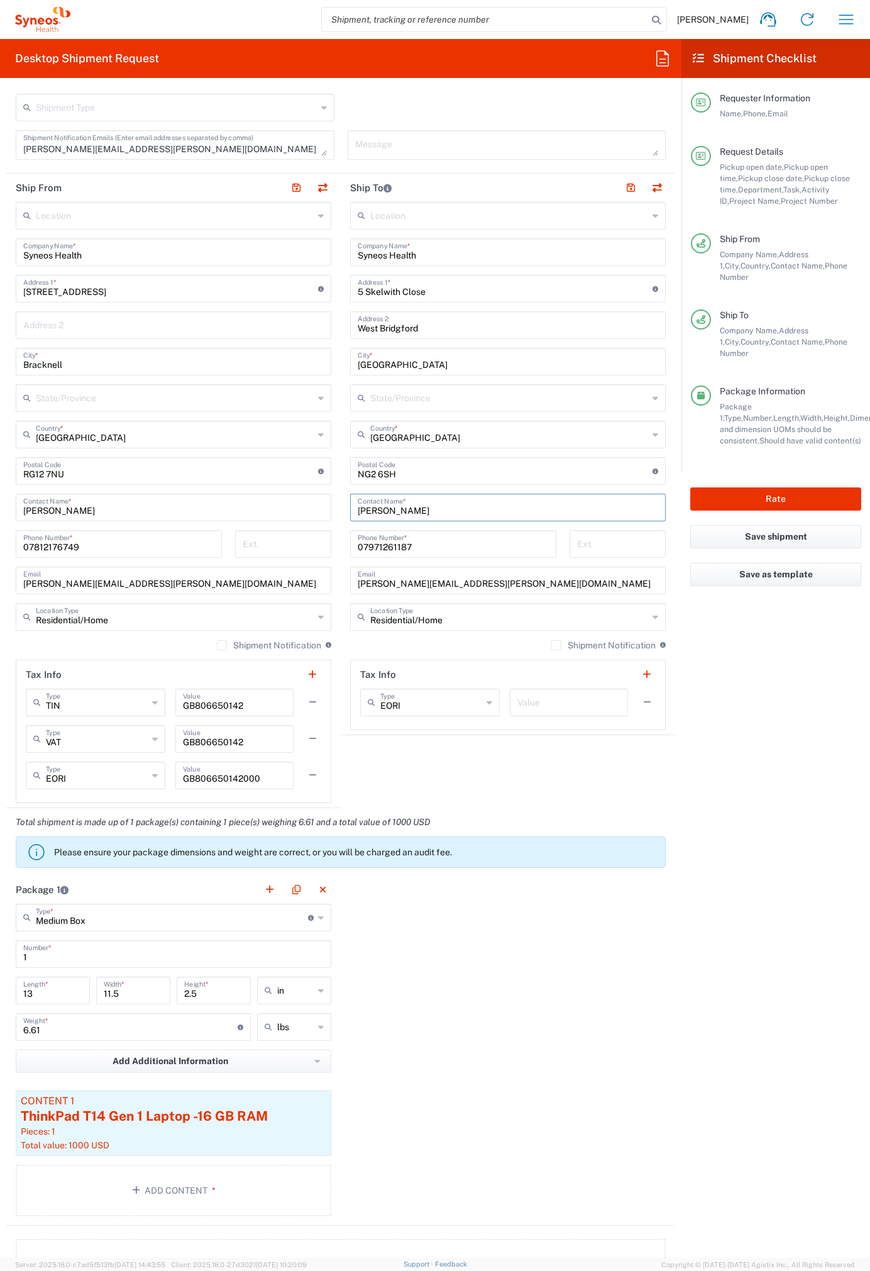
click at [301, 503] on div "Ship From Location Addison Whitney LLC-Morrisvile NC US Barcelona-Syneos Health…" at bounding box center [340, 491] width 669 height 634
type input "Martin Rimmer"
drag, startPoint x: 417, startPoint y: 545, endPoint x: 323, endPoint y: 544, distance: 94.3
click at [323, 544] on div "Ship From Location Addison Whitney LLC-Morrisvile NC US Barcelona-Syneos Health…" at bounding box center [340, 491] width 669 height 634
paste input "+44 +441424776435"
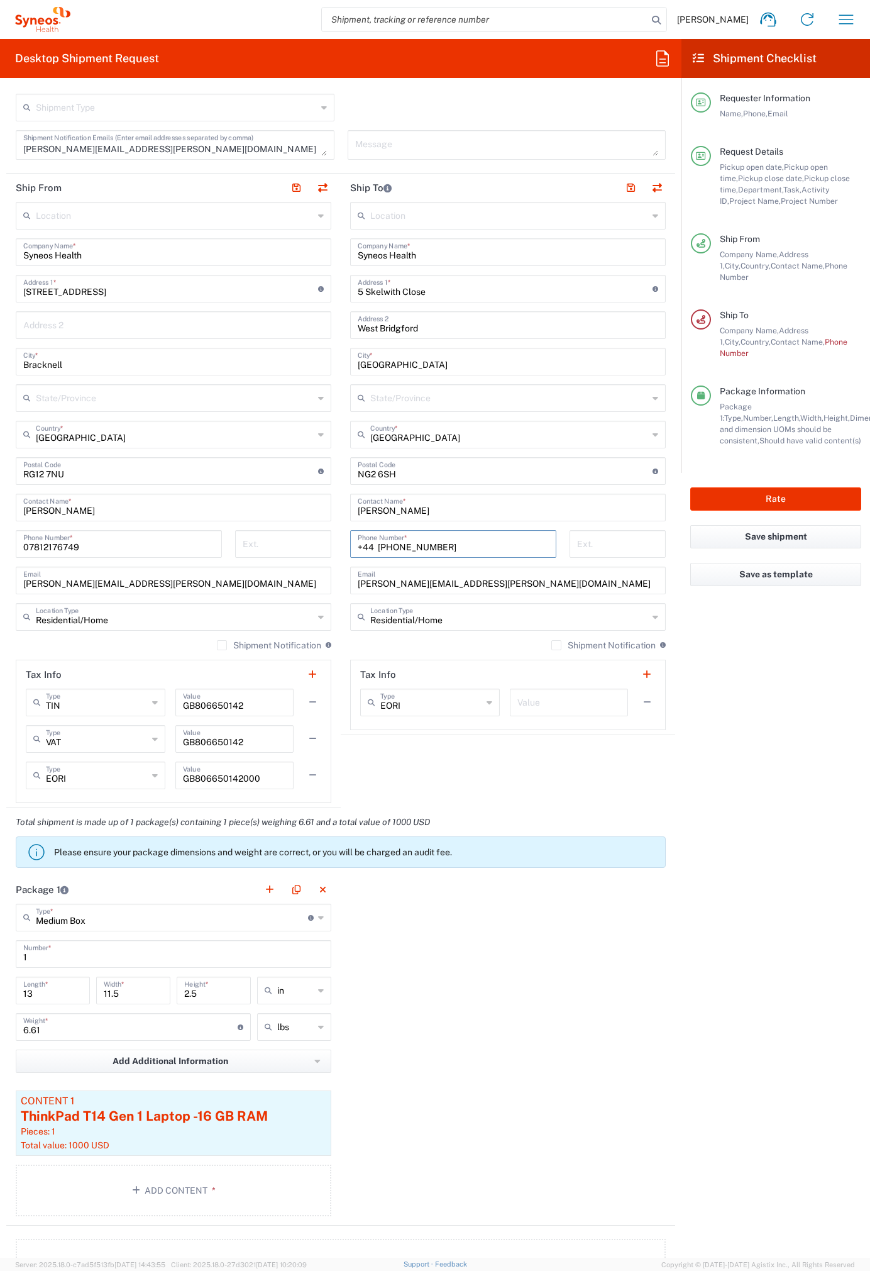
drag, startPoint x: 388, startPoint y: 545, endPoint x: 329, endPoint y: 546, distance: 58.5
click at [331, 545] on div "Ship From Location Addison Whitney LLC-Morrisvile NC US Barcelona-Syneos Health…" at bounding box center [340, 491] width 669 height 634
type input "01424776435"
drag, startPoint x: 476, startPoint y: 582, endPoint x: 254, endPoint y: 573, distance: 222.1
click at [254, 573] on div "Ship From Location Addison Whitney LLC-Morrisvile NC US Barcelona-Syneos Health…" at bounding box center [340, 491] width 669 height 634
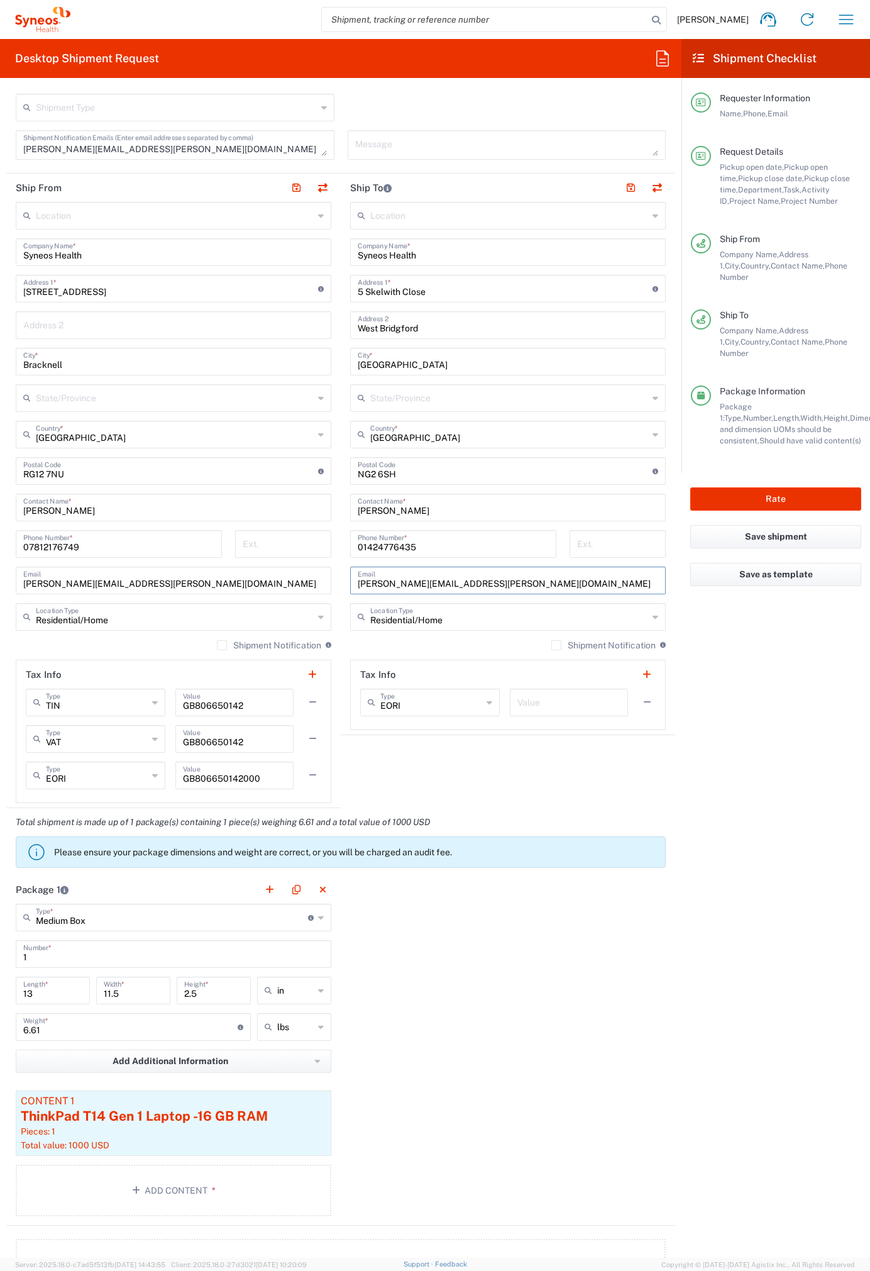
paste input "martin.rimmer"
type input "martin.rimmer@syneoshealth.com"
click at [768, 487] on button "Rate" at bounding box center [775, 498] width 171 height 23
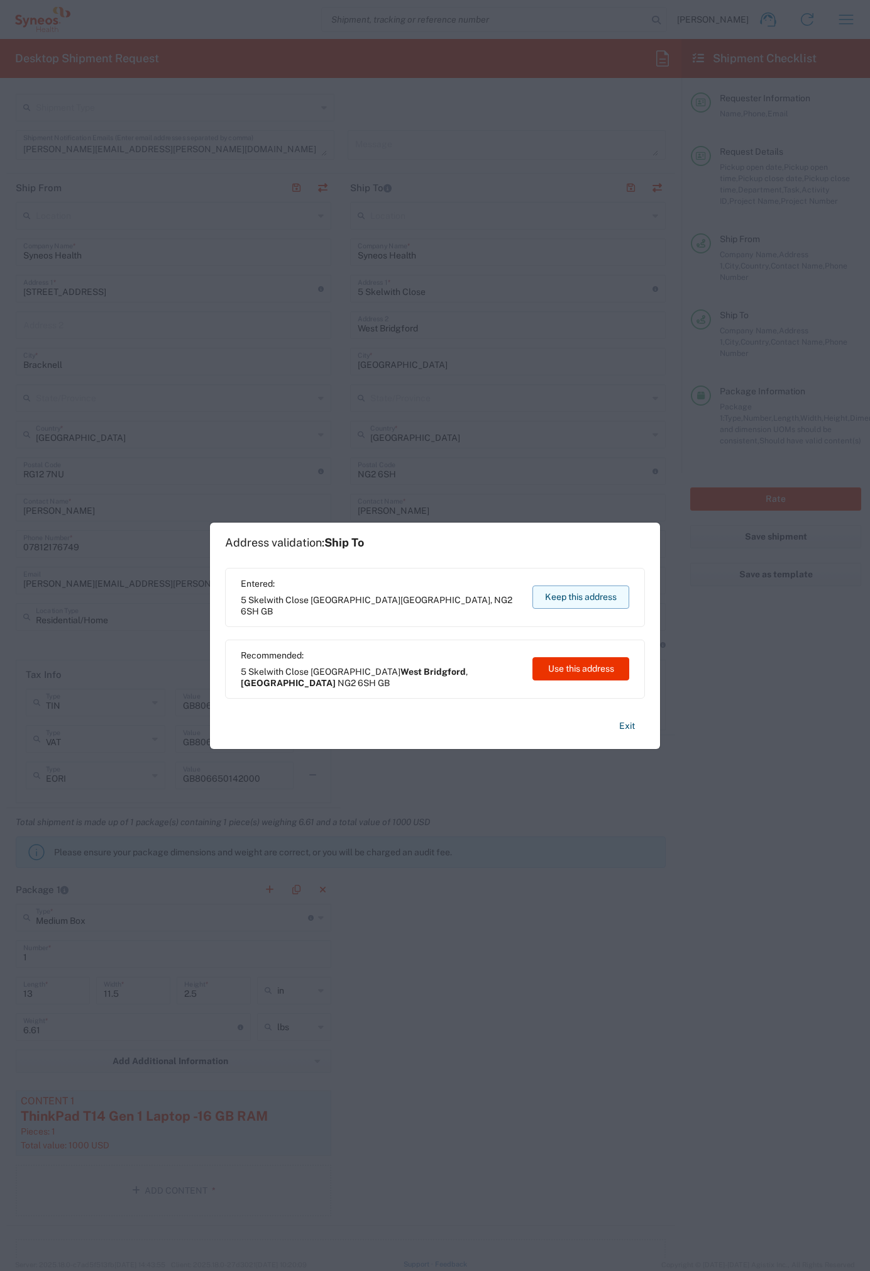
click at [575, 598] on button "Keep this address" at bounding box center [581, 596] width 97 height 23
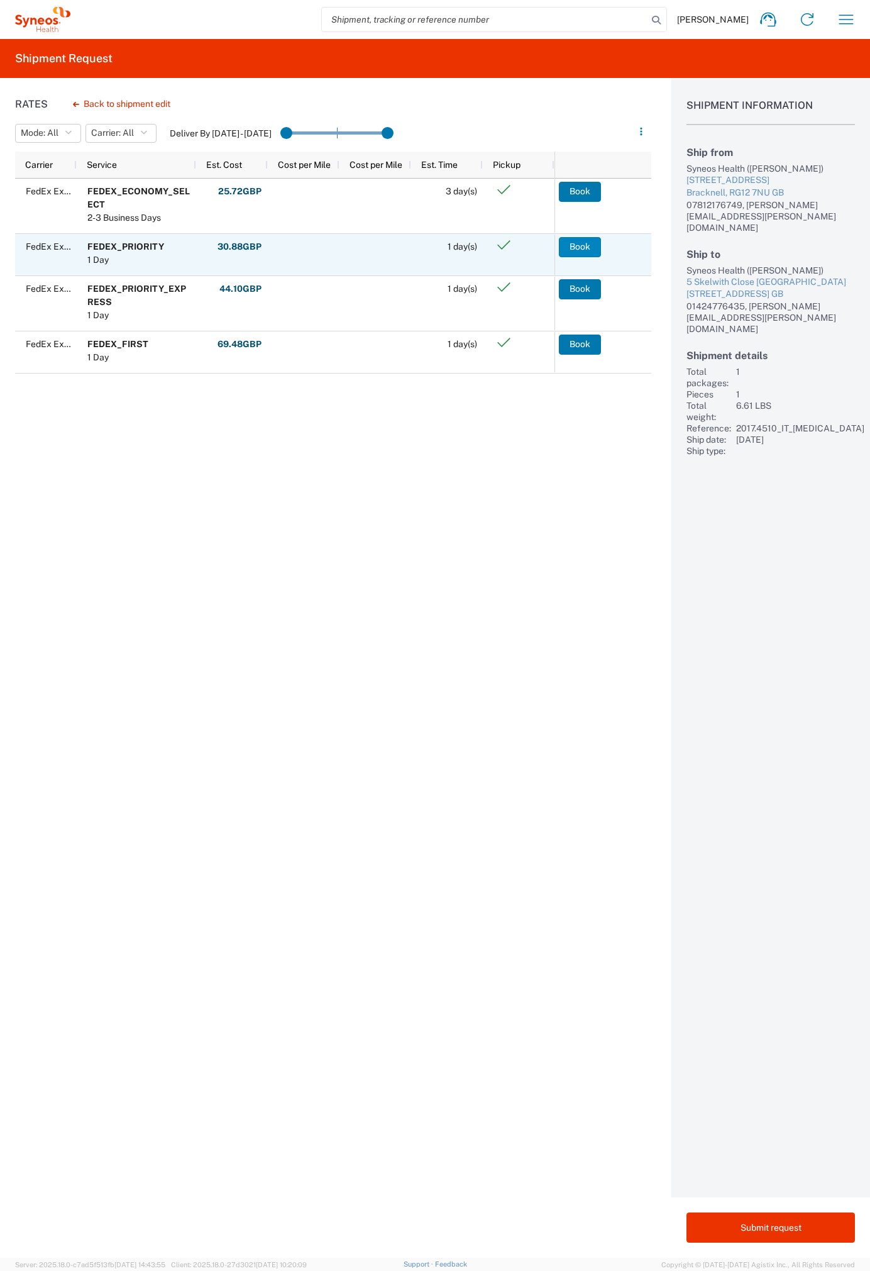
click at [577, 249] on button "Book" at bounding box center [580, 247] width 42 height 20
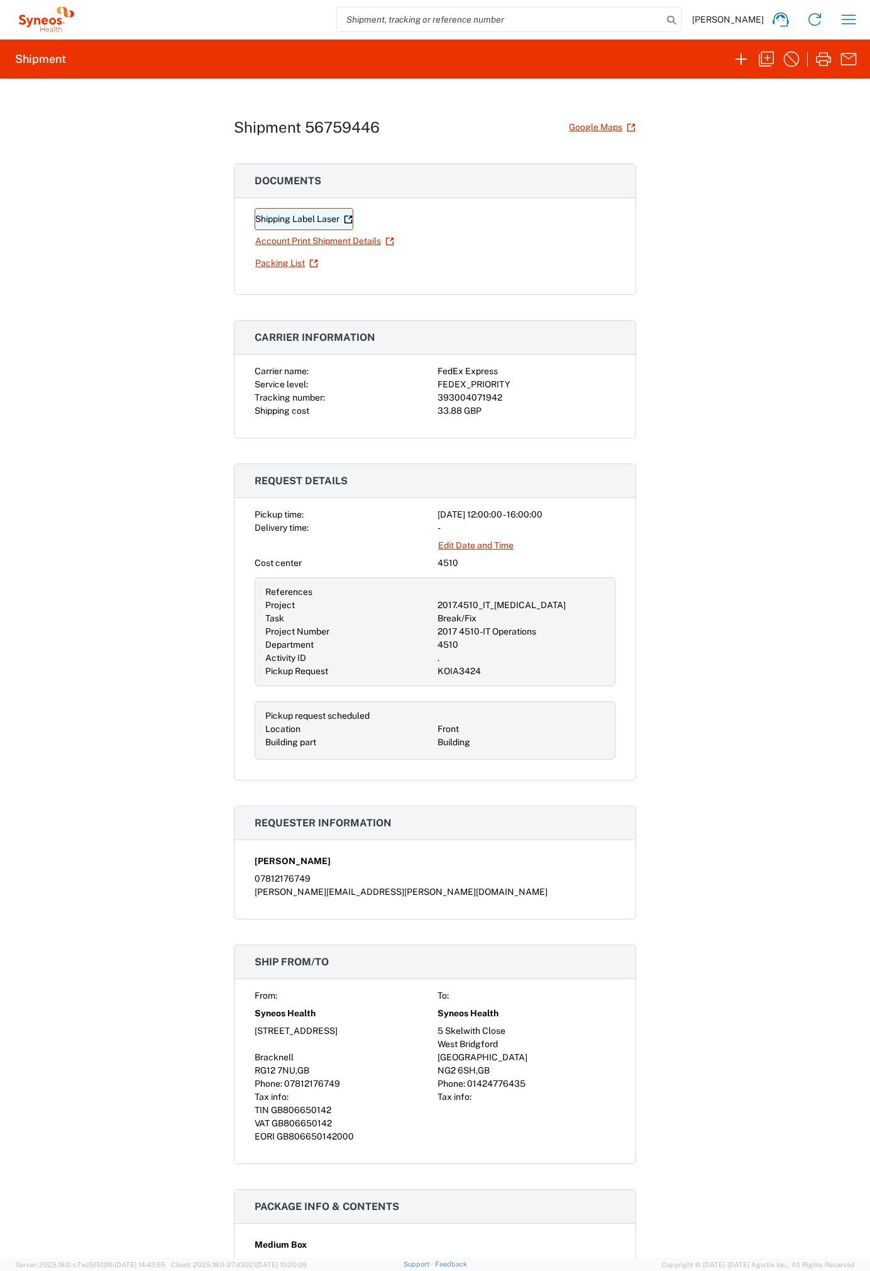
click at [320, 213] on link "Shipping Label Laser" at bounding box center [304, 219] width 99 height 22
